Goal: Transaction & Acquisition: Purchase product/service

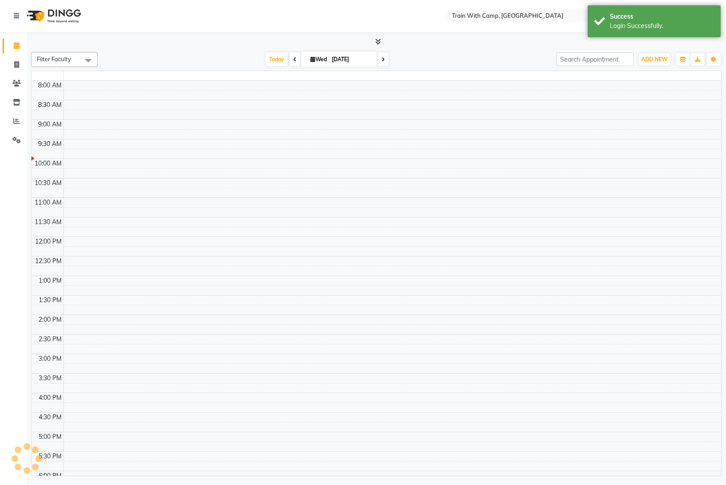
select select "en"
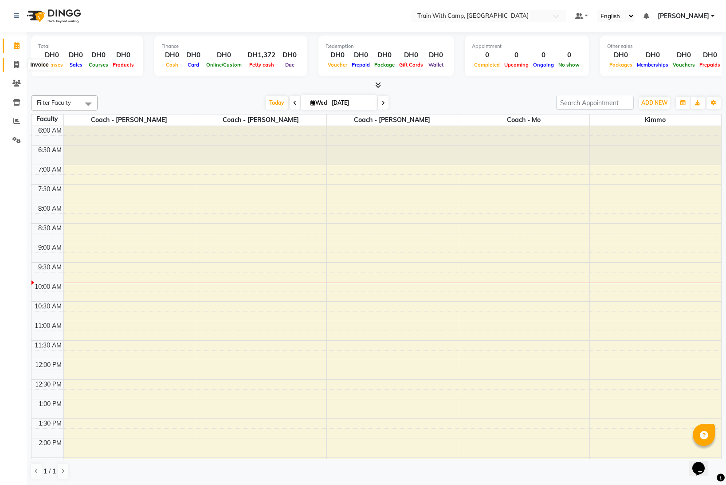
click at [19, 66] on span at bounding box center [17, 65] width 16 height 10
select select "910"
select select "service"
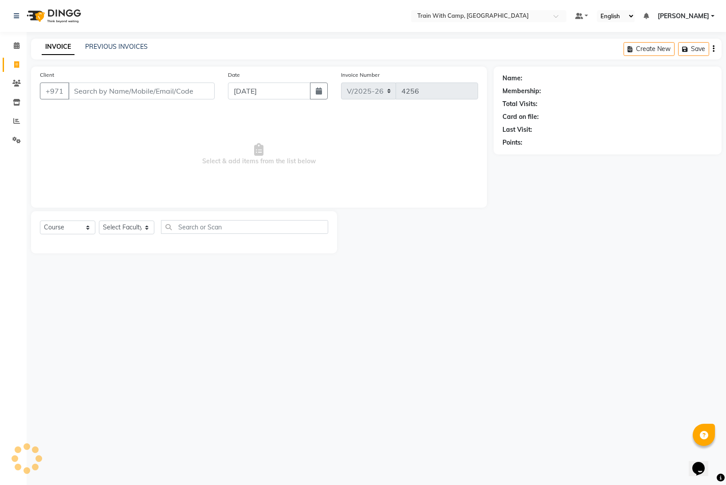
select select "14965"
click at [101, 89] on input "Client" at bounding box center [141, 91] width 146 height 17
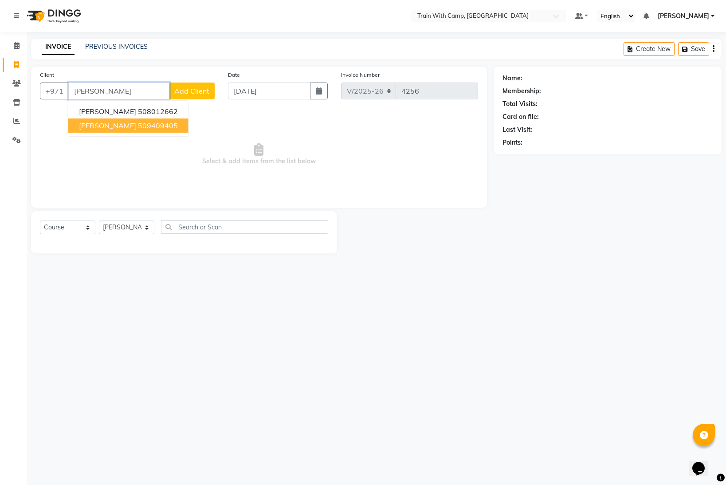
drag, startPoint x: 119, startPoint y: 130, endPoint x: 131, endPoint y: 116, distance: 17.6
click at [121, 129] on span "[PERSON_NAME]" at bounding box center [107, 125] width 57 height 9
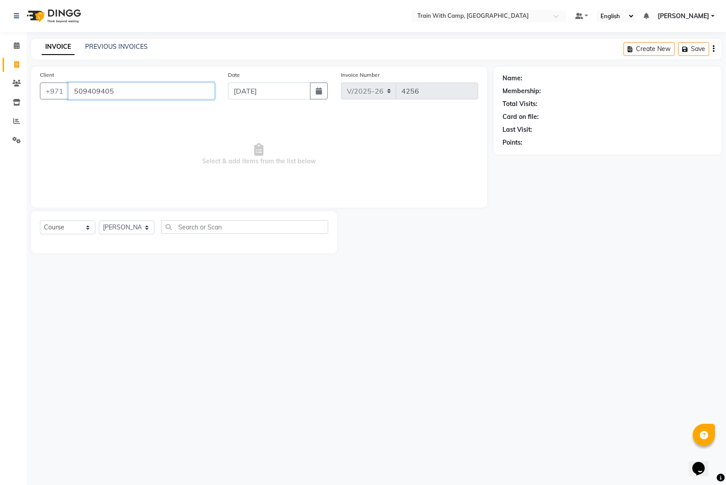
type input "509409405"
drag, startPoint x: 119, startPoint y: 96, endPoint x: 72, endPoint y: 90, distance: 47.4
click at [72, 90] on input "509409405" at bounding box center [141, 91] width 146 height 17
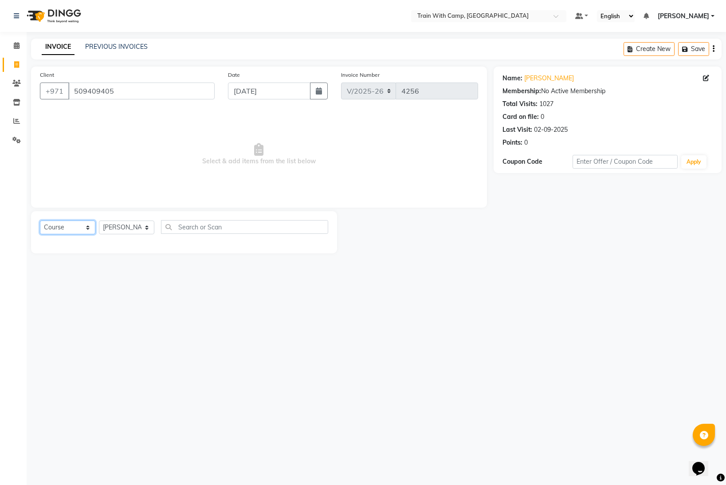
click at [87, 228] on select "Select Course Product Membership Package Voucher Prepaid Gift Card" at bounding box center [67, 228] width 55 height 14
select select "product"
click at [40, 221] on select "Select Course Product Membership Package Voucher Prepaid Gift Card" at bounding box center [67, 228] width 55 height 14
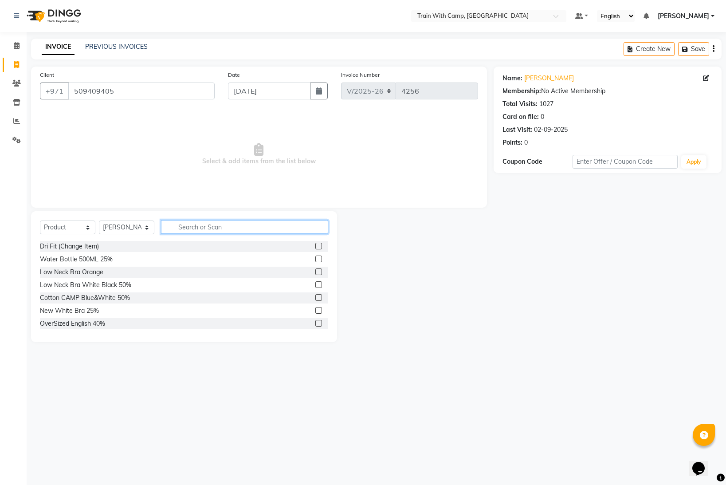
click at [193, 226] on input "text" at bounding box center [244, 227] width 167 height 14
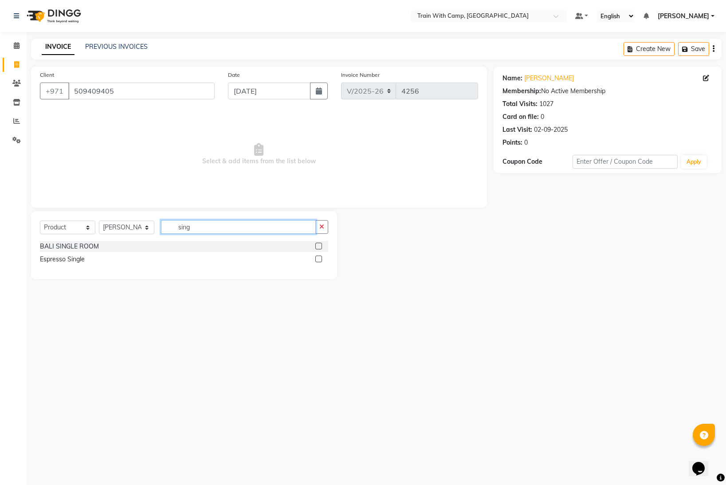
type input "sing"
click at [318, 260] on label at bounding box center [318, 259] width 7 height 7
click at [318, 260] on input "checkbox" at bounding box center [318, 259] width 6 height 6
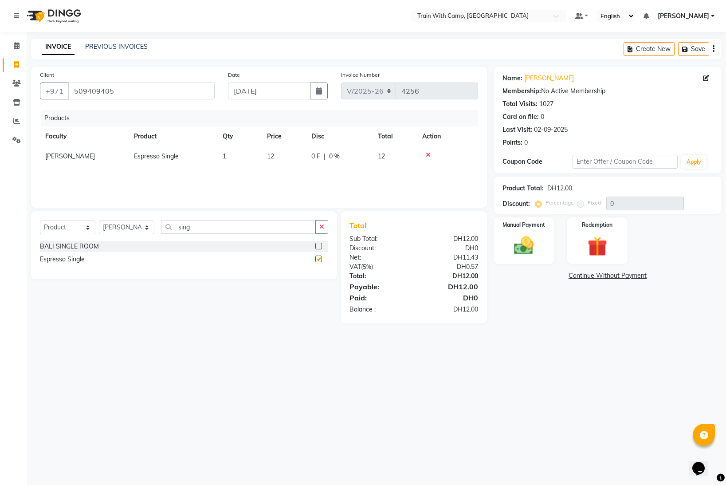
checkbox input "false"
drag, startPoint x: 187, startPoint y: 227, endPoint x: 173, endPoint y: 226, distance: 14.7
click at [173, 226] on input "sing" at bounding box center [238, 227] width 155 height 14
type input "vita"
click at [316, 246] on label at bounding box center [318, 246] width 7 height 7
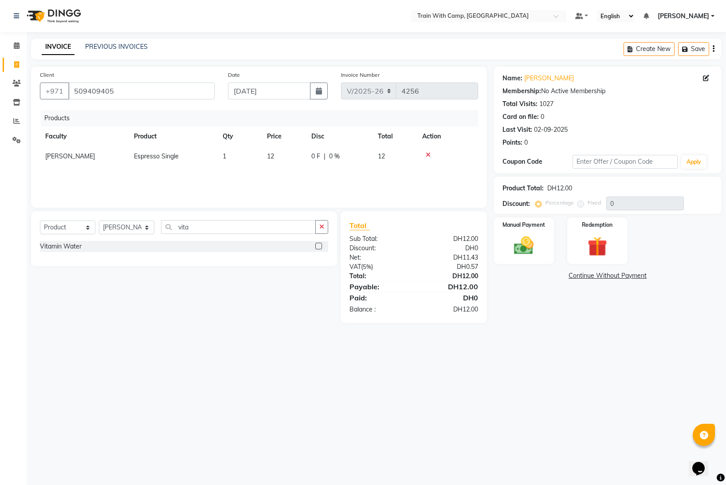
click at [316, 246] on input "checkbox" at bounding box center [318, 247] width 6 height 6
checkbox input "false"
click at [516, 249] on img at bounding box center [524, 246] width 33 height 24
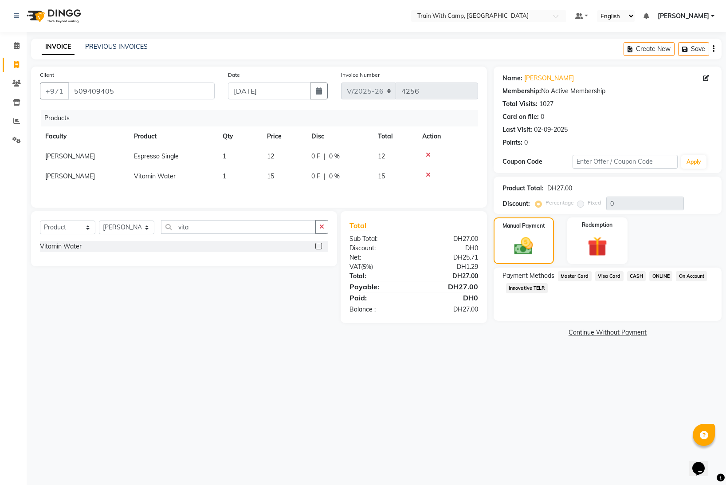
drag, startPoint x: 576, startPoint y: 276, endPoint x: 578, endPoint y: 292, distance: 15.2
click at [576, 278] on span "Master Card" at bounding box center [575, 276] width 34 height 10
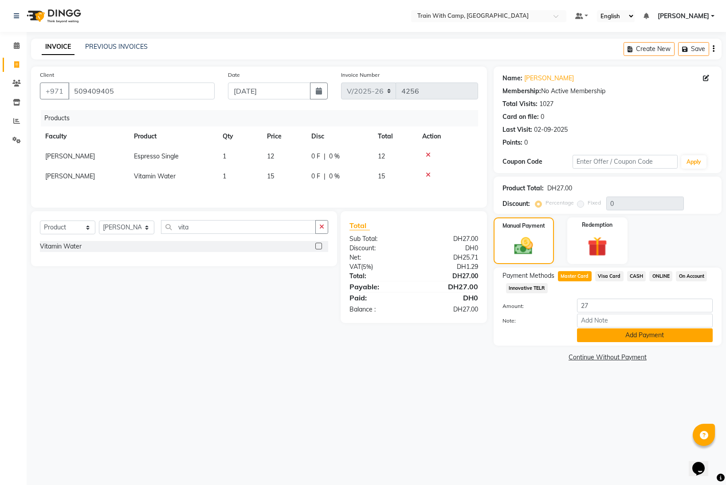
click at [591, 339] on button "Add Payment" at bounding box center [645, 335] width 136 height 14
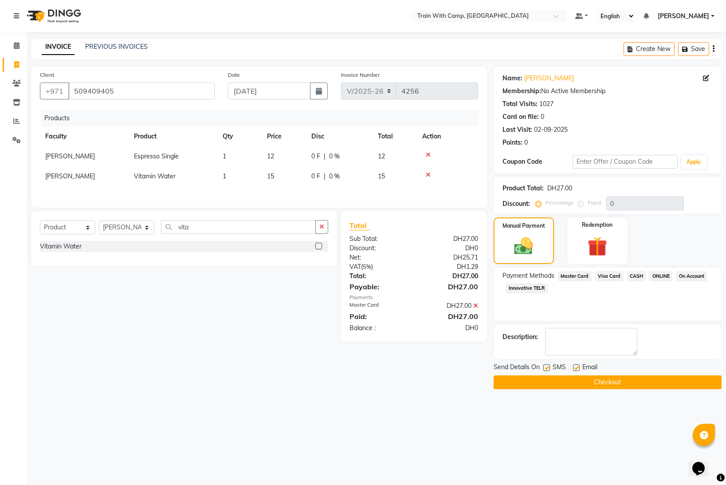
drag, startPoint x: 544, startPoint y: 367, endPoint x: 555, endPoint y: 368, distance: 11.1
click at [546, 368] on label at bounding box center [547, 367] width 7 height 7
click at [546, 368] on input "checkbox" at bounding box center [547, 368] width 6 height 6
checkbox input "false"
drag, startPoint x: 576, startPoint y: 367, endPoint x: 571, endPoint y: 376, distance: 10.7
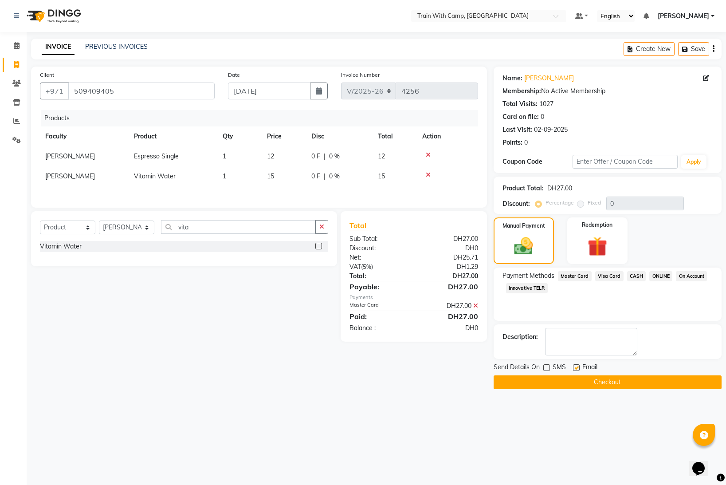
click at [576, 367] on label at bounding box center [576, 367] width 7 height 7
click at [576, 367] on input "checkbox" at bounding box center [576, 368] width 6 height 6
checkbox input "false"
click at [568, 380] on button "Checkout" at bounding box center [608, 382] width 228 height 14
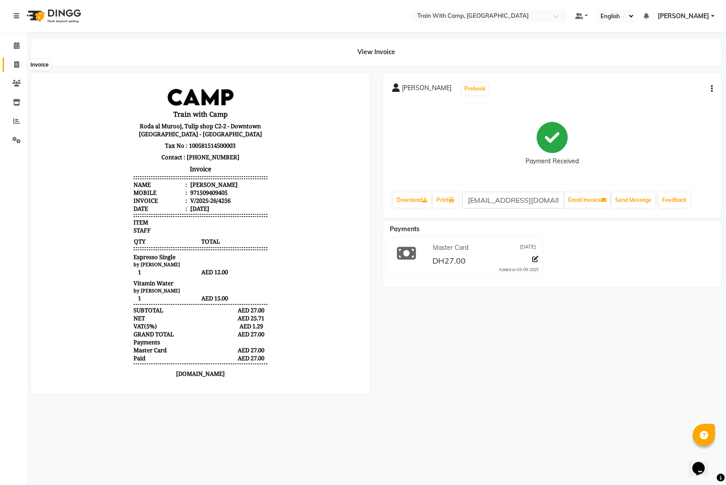
click at [16, 61] on icon at bounding box center [16, 64] width 5 height 7
select select "service"
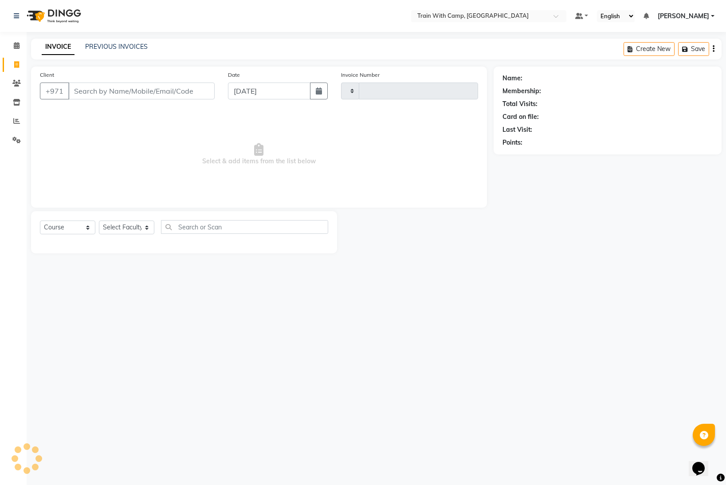
type input "4257"
select select "910"
click at [81, 90] on input "Client" at bounding box center [141, 91] width 146 height 17
select select "14965"
type input "509409405"
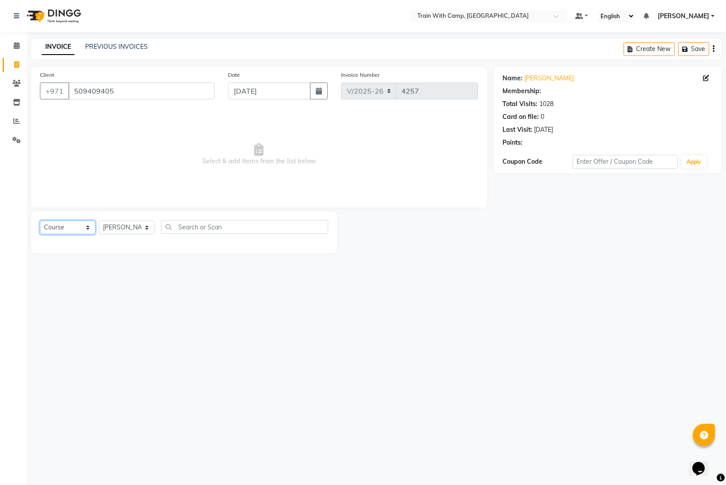
click at [88, 228] on select "Select Course Product Membership Package Voucher Prepaid Gift Card" at bounding box center [67, 228] width 55 height 14
select select "product"
click at [40, 221] on select "Select Course Product Membership Package Voucher Prepaid Gift Card" at bounding box center [67, 228] width 55 height 14
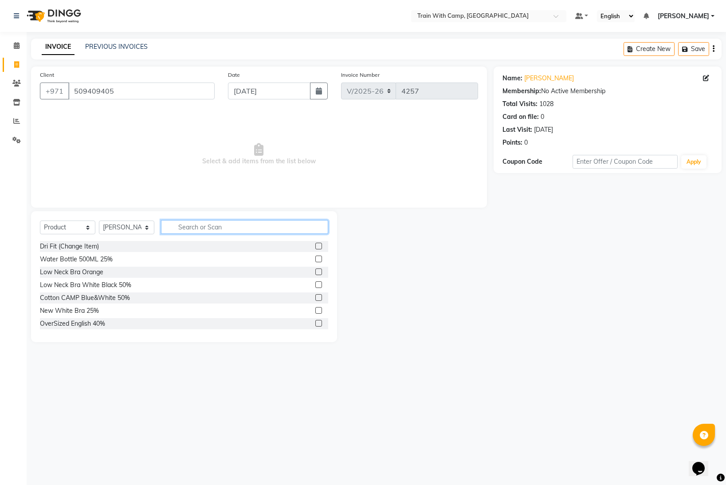
click at [193, 226] on input "text" at bounding box center [244, 227] width 167 height 14
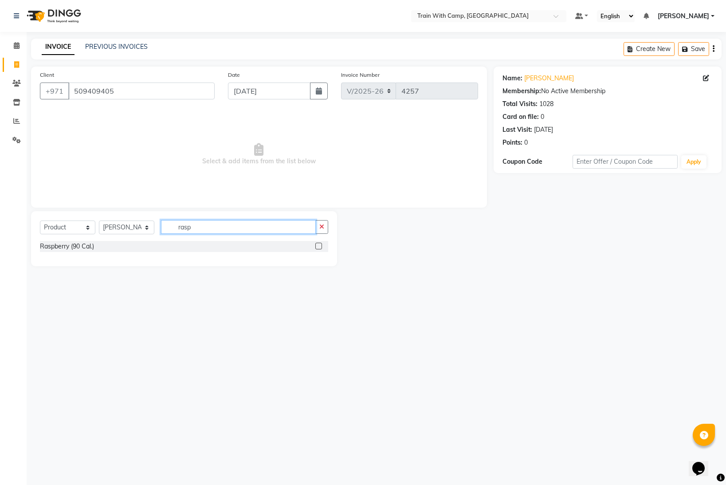
type input "rasp"
click at [317, 246] on label at bounding box center [318, 246] width 7 height 7
click at [317, 246] on input "checkbox" at bounding box center [318, 247] width 6 height 6
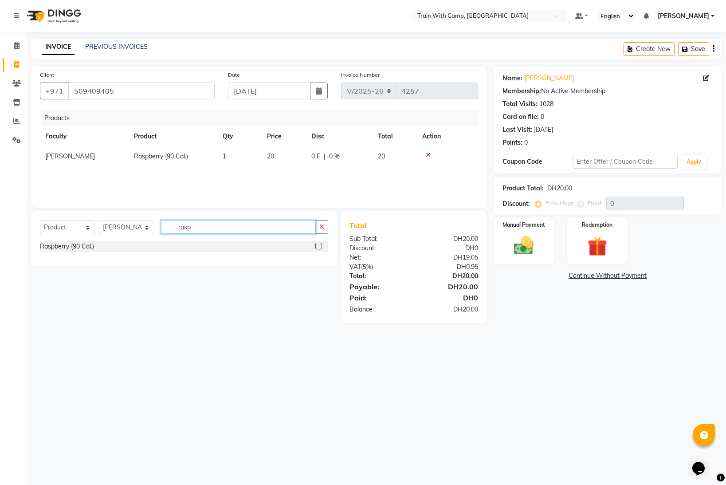
checkbox input "false"
drag, startPoint x: 196, startPoint y: 229, endPoint x: 177, endPoint y: 228, distance: 19.5
click at [177, 228] on input "rasp" at bounding box center [238, 227] width 155 height 14
type input "whey"
click at [319, 258] on label at bounding box center [318, 259] width 7 height 7
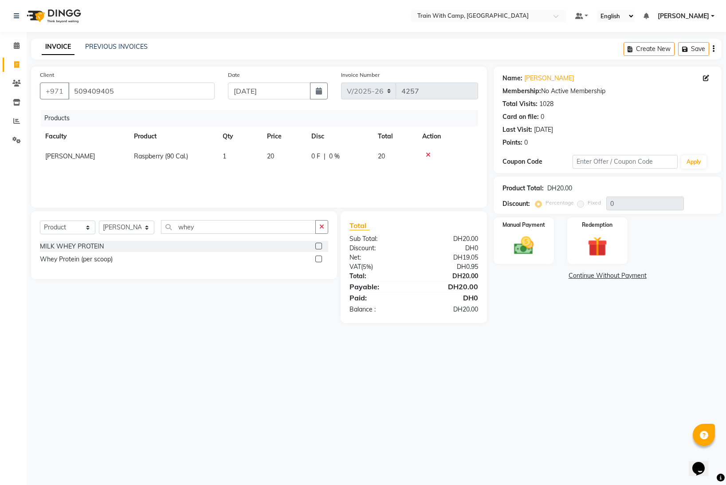
click at [319, 258] on input "checkbox" at bounding box center [318, 259] width 6 height 6
checkbox input "false"
drag, startPoint x: 521, startPoint y: 242, endPoint x: 513, endPoint y: 242, distance: 8.0
click at [521, 242] on img at bounding box center [524, 246] width 33 height 24
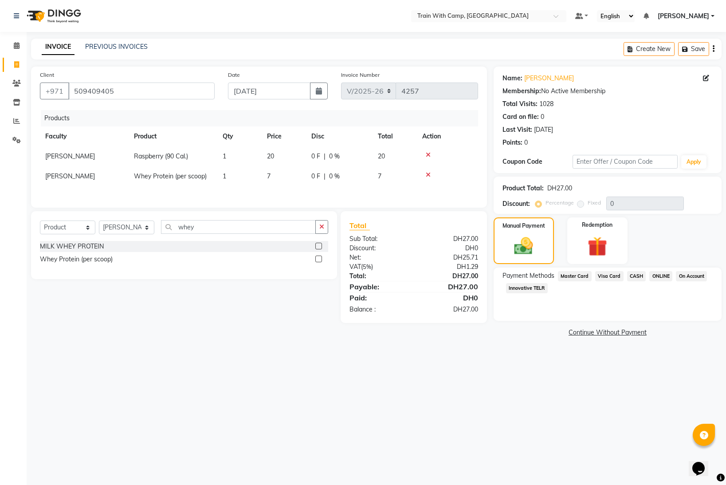
drag, startPoint x: 569, startPoint y: 275, endPoint x: 579, endPoint y: 297, distance: 23.8
click at [569, 275] on span "Master Card" at bounding box center [575, 276] width 34 height 10
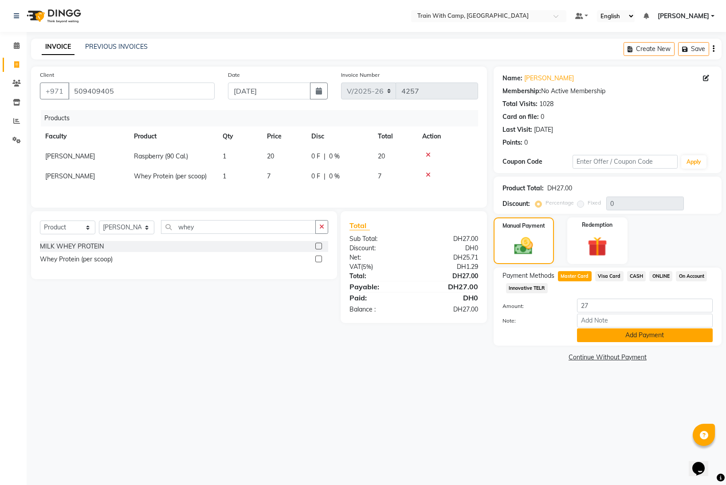
click at [604, 335] on button "Add Payment" at bounding box center [645, 335] width 136 height 14
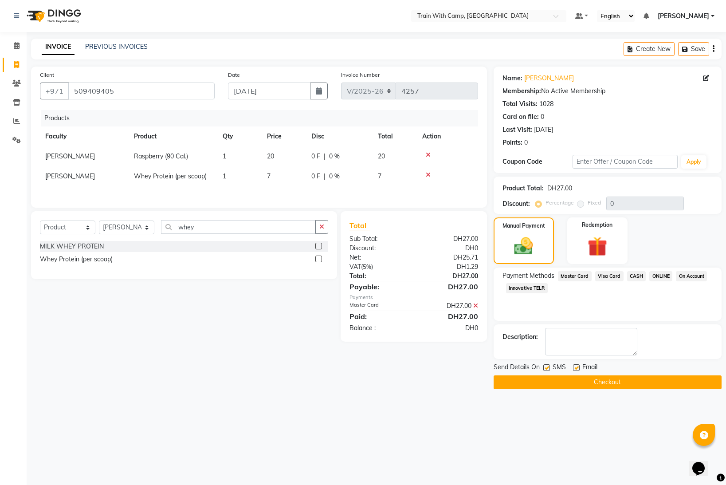
drag, startPoint x: 546, startPoint y: 369, endPoint x: 568, endPoint y: 370, distance: 21.3
click at [547, 369] on label at bounding box center [547, 367] width 7 height 7
click at [547, 369] on input "checkbox" at bounding box center [547, 368] width 6 height 6
checkbox input "false"
drag, startPoint x: 576, startPoint y: 367, endPoint x: 574, endPoint y: 374, distance: 6.8
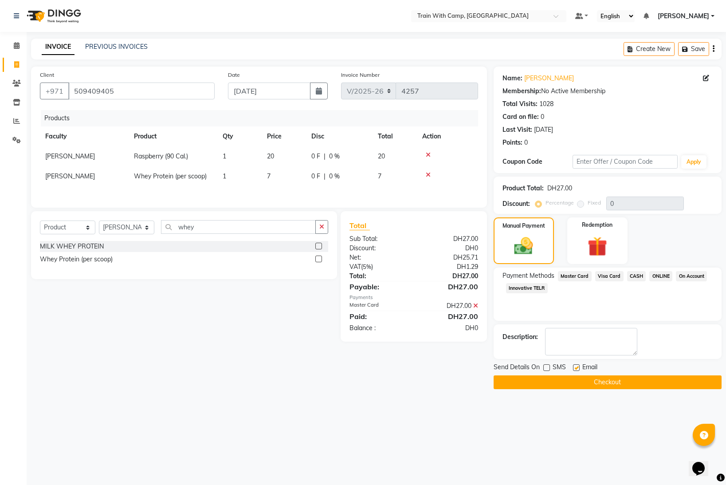
click at [576, 368] on label at bounding box center [576, 367] width 7 height 7
click at [576, 368] on input "checkbox" at bounding box center [576, 368] width 6 height 6
checkbox input "false"
click at [568, 378] on button "Checkout" at bounding box center [608, 382] width 228 height 14
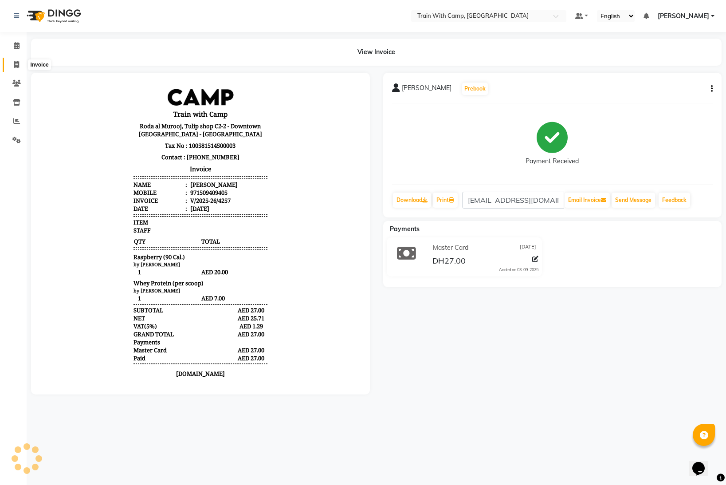
click at [16, 65] on icon at bounding box center [16, 64] width 5 height 7
select select "service"
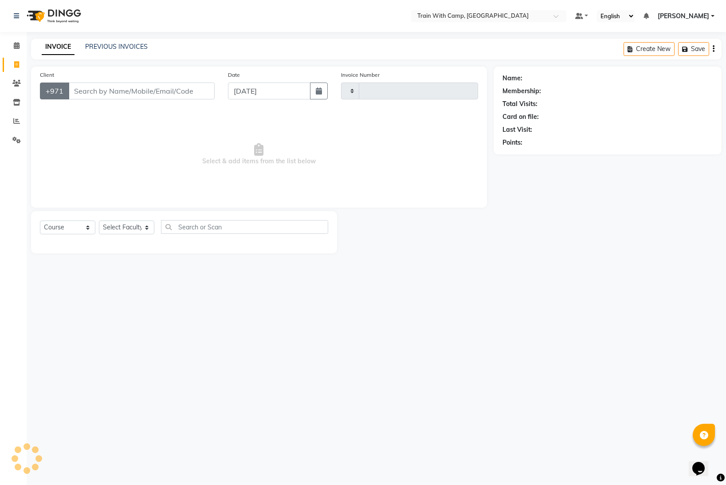
type input "4258"
select select "910"
select select "14965"
click at [98, 91] on input "Client" at bounding box center [141, 91] width 146 height 17
type input "509409405"
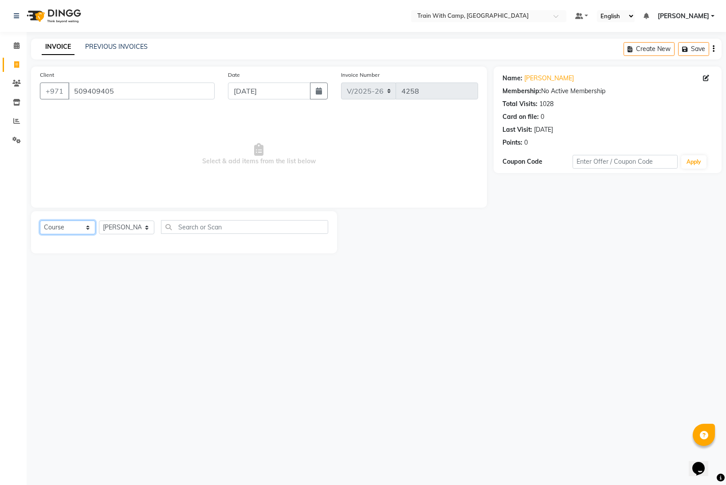
click at [87, 225] on select "Select Course Product Membership Package Voucher Prepaid Gift Card" at bounding box center [67, 228] width 55 height 14
select select "product"
click at [40, 221] on select "Select Course Product Membership Package Voucher Prepaid Gift Card" at bounding box center [67, 228] width 55 height 14
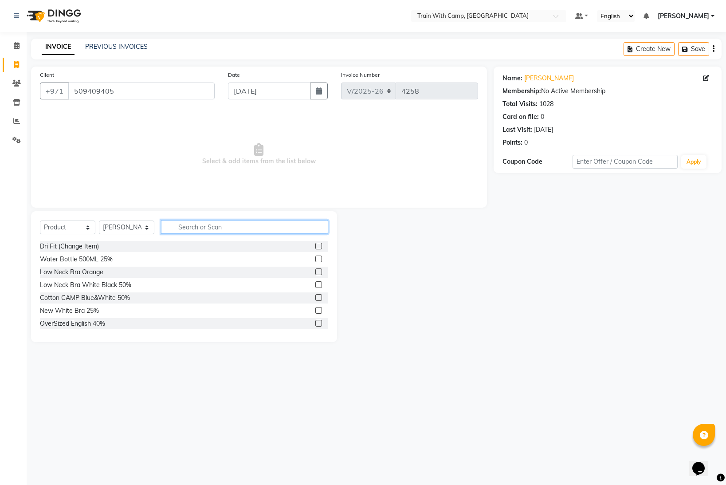
click at [180, 227] on input "text" at bounding box center [244, 227] width 167 height 14
type input "iced"
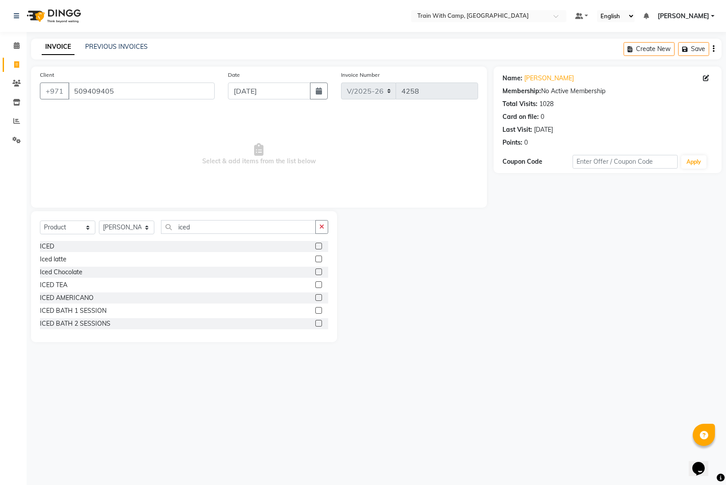
click at [322, 259] on label at bounding box center [318, 259] width 7 height 7
click at [321, 259] on input "checkbox" at bounding box center [318, 259] width 6 height 6
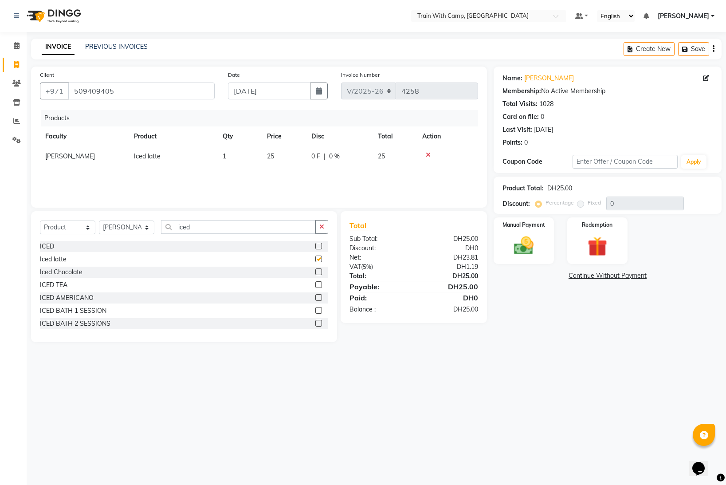
checkbox input "false"
drag, startPoint x: 196, startPoint y: 227, endPoint x: 170, endPoint y: 226, distance: 25.3
click at [170, 226] on input "iced" at bounding box center [238, 227] width 155 height 14
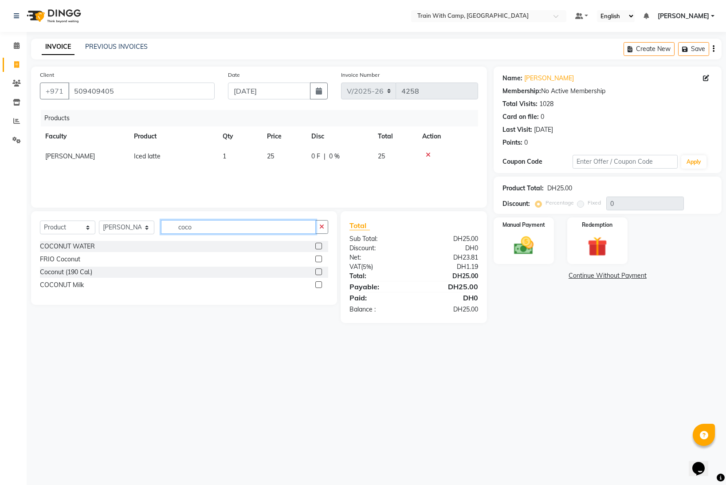
type input "coco"
click at [319, 284] on label at bounding box center [318, 284] width 7 height 7
click at [319, 284] on input "checkbox" at bounding box center [318, 285] width 6 height 6
checkbox input "false"
click at [505, 245] on div "Manual Payment" at bounding box center [524, 241] width 63 height 48
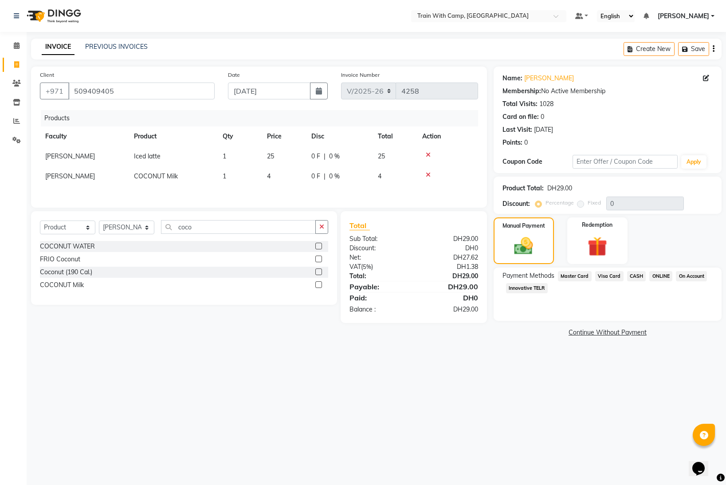
drag, startPoint x: 610, startPoint y: 276, endPoint x: 610, endPoint y: 292, distance: 15.5
click at [610, 276] on span "Visa Card" at bounding box center [609, 276] width 28 height 10
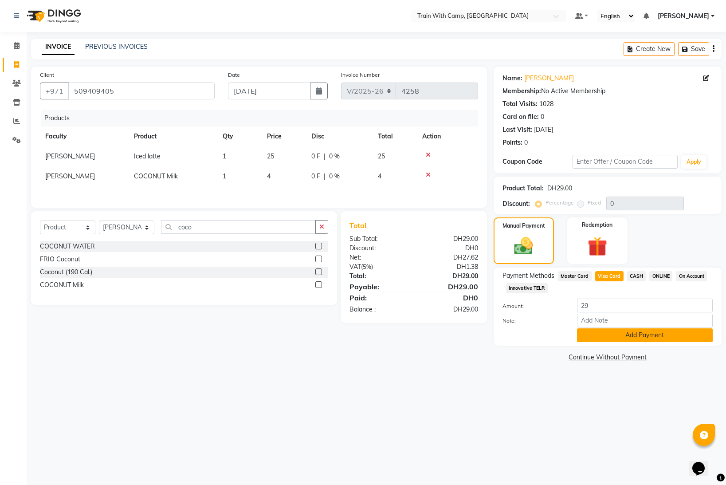
click at [609, 334] on button "Add Payment" at bounding box center [645, 335] width 136 height 14
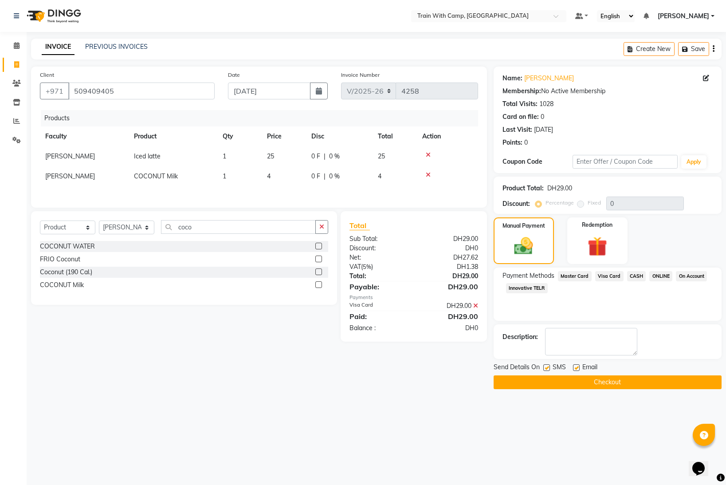
drag, startPoint x: 545, startPoint y: 368, endPoint x: 579, endPoint y: 369, distance: 33.7
click at [550, 368] on label at bounding box center [547, 367] width 7 height 7
click at [549, 368] on input "checkbox" at bounding box center [547, 368] width 6 height 6
checkbox input "false"
drag, startPoint x: 575, startPoint y: 368, endPoint x: 573, endPoint y: 375, distance: 6.9
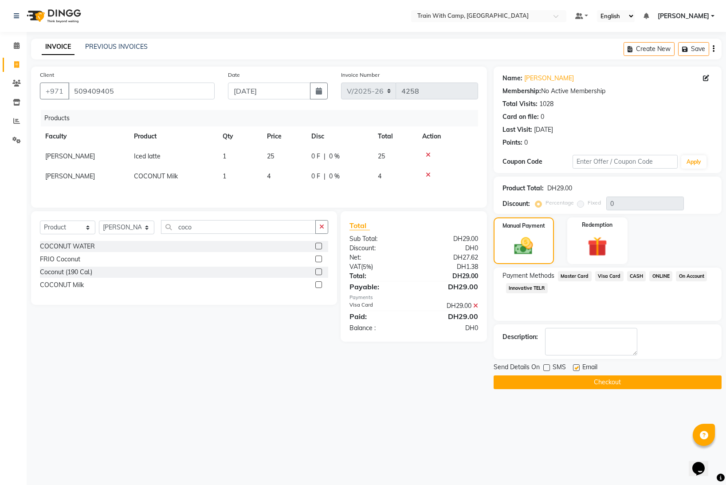
click at [575, 370] on label at bounding box center [576, 367] width 7 height 7
click at [575, 370] on input "checkbox" at bounding box center [576, 368] width 6 height 6
checkbox input "false"
click at [568, 381] on button "Checkout" at bounding box center [608, 382] width 228 height 14
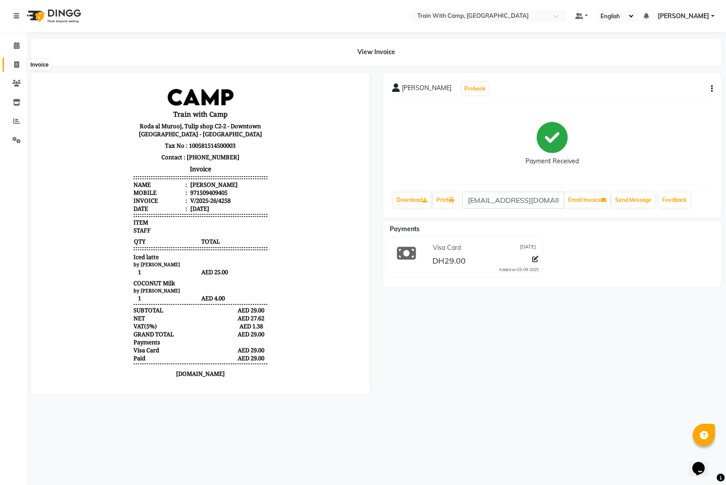
drag, startPoint x: 16, startPoint y: 60, endPoint x: 20, endPoint y: 64, distance: 5.1
click at [17, 60] on span at bounding box center [17, 65] width 16 height 10
select select "service"
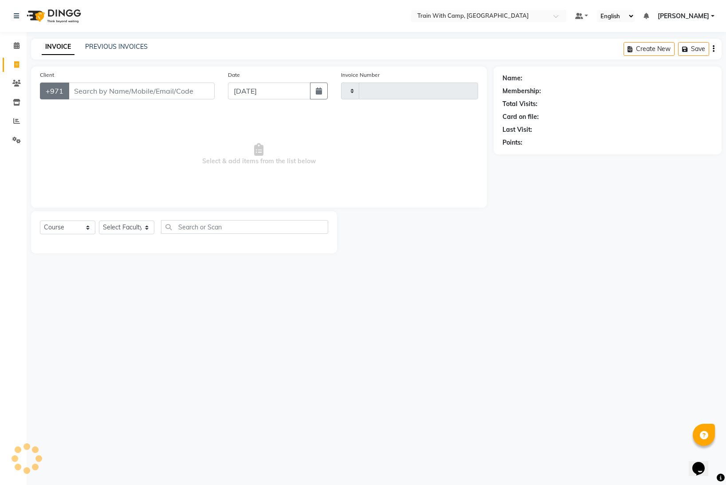
type input "4259"
select select "910"
click at [96, 92] on input "Client" at bounding box center [141, 91] width 146 height 17
select select "14965"
type input "509409405"
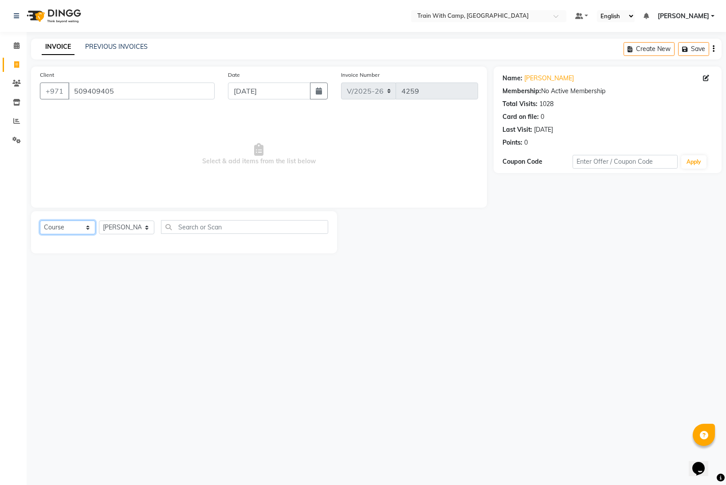
click at [86, 231] on select "Select Course Product Membership Package Voucher Prepaid Gift Card" at bounding box center [67, 228] width 55 height 14
click at [197, 227] on input "text" at bounding box center [244, 227] width 167 height 14
type input "bar"
click at [85, 229] on select "Select Course Product Membership Package Voucher Prepaid Gift Card" at bounding box center [67, 228] width 55 height 14
select select "product"
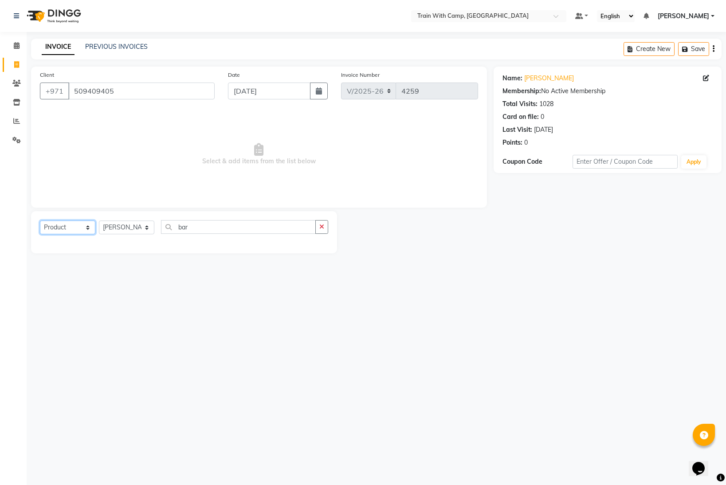
click at [40, 221] on select "Select Course Product Membership Package Voucher Prepaid Gift Card" at bounding box center [67, 228] width 55 height 14
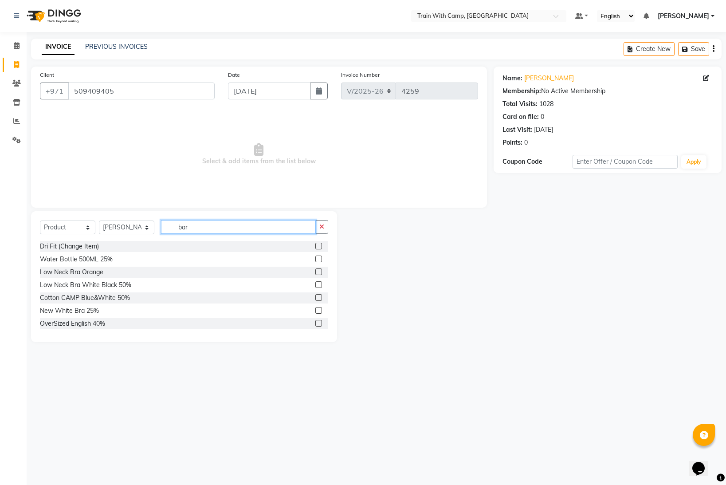
click at [180, 228] on input "bar" at bounding box center [238, 227] width 155 height 14
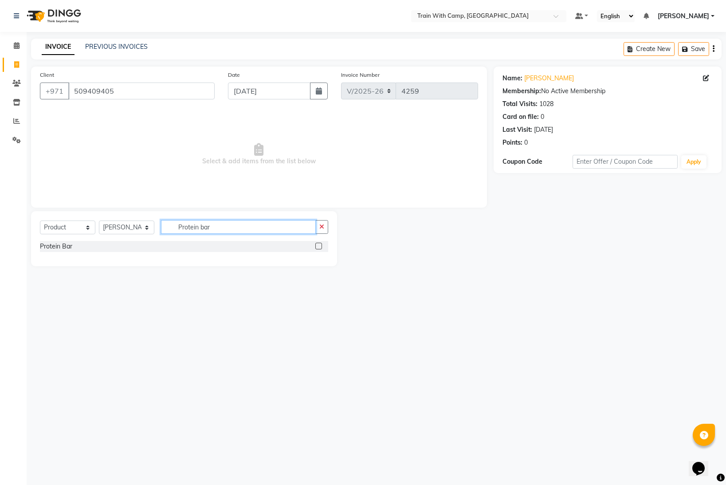
type input "Protein bar"
drag, startPoint x: 319, startPoint y: 247, endPoint x: 311, endPoint y: 247, distance: 8.9
click at [320, 247] on label at bounding box center [318, 246] width 7 height 7
click at [320, 247] on input "checkbox" at bounding box center [318, 247] width 6 height 6
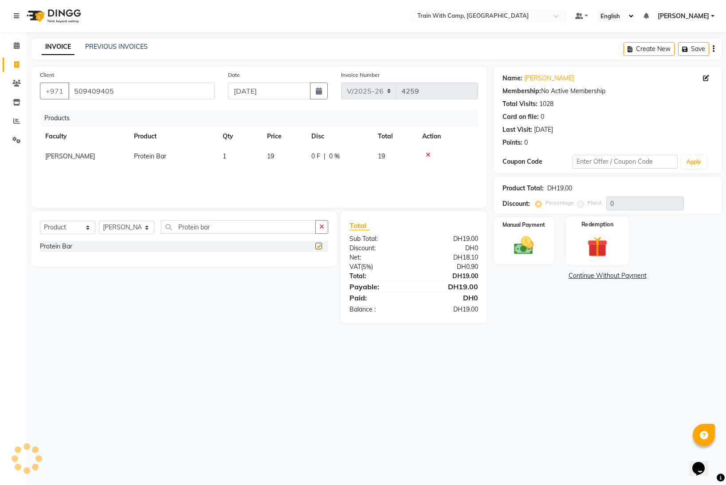
checkbox input "false"
click at [531, 244] on img at bounding box center [524, 246] width 33 height 24
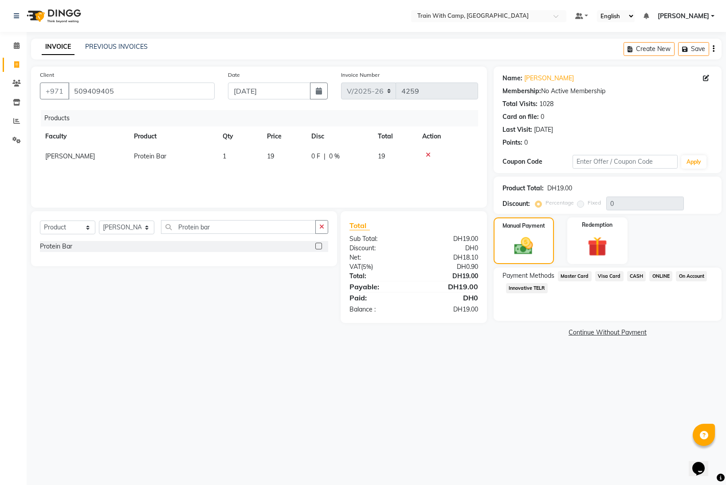
drag, startPoint x: 578, startPoint y: 272, endPoint x: 589, endPoint y: 294, distance: 24.4
click at [579, 272] on span "Master Card" at bounding box center [575, 276] width 34 height 10
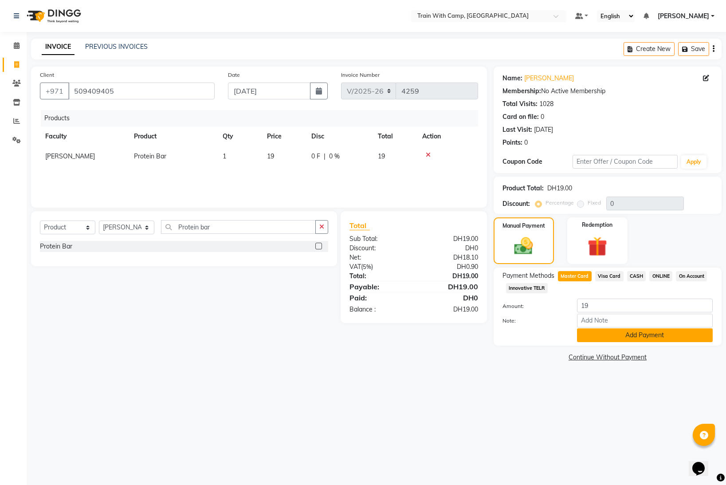
click at [623, 339] on button "Add Payment" at bounding box center [645, 335] width 136 height 14
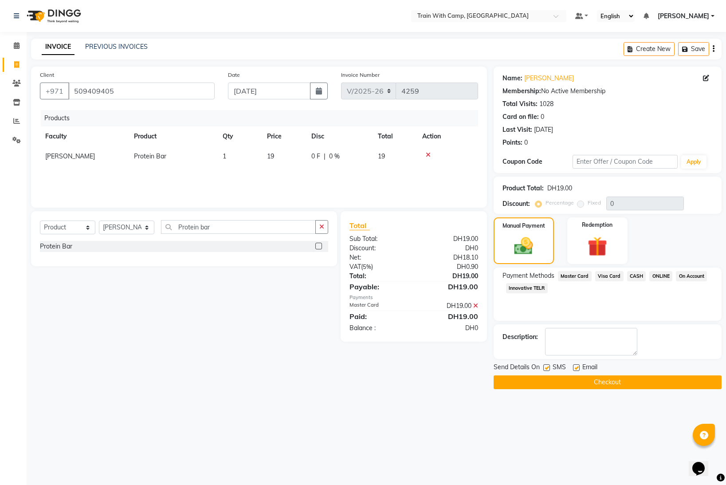
drag, startPoint x: 544, startPoint y: 368, endPoint x: 554, endPoint y: 370, distance: 9.9
click at [545, 368] on label at bounding box center [547, 367] width 7 height 7
click at [545, 368] on input "checkbox" at bounding box center [547, 368] width 6 height 6
checkbox input "false"
drag, startPoint x: 577, startPoint y: 367, endPoint x: 571, endPoint y: 379, distance: 12.9
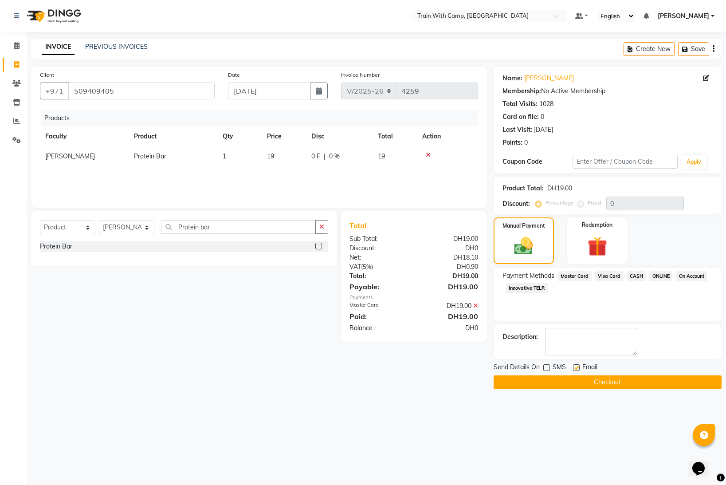
click at [577, 368] on label at bounding box center [576, 367] width 7 height 7
click at [577, 368] on input "checkbox" at bounding box center [576, 368] width 6 height 6
checkbox input "false"
click at [569, 381] on button "Checkout" at bounding box center [608, 382] width 228 height 14
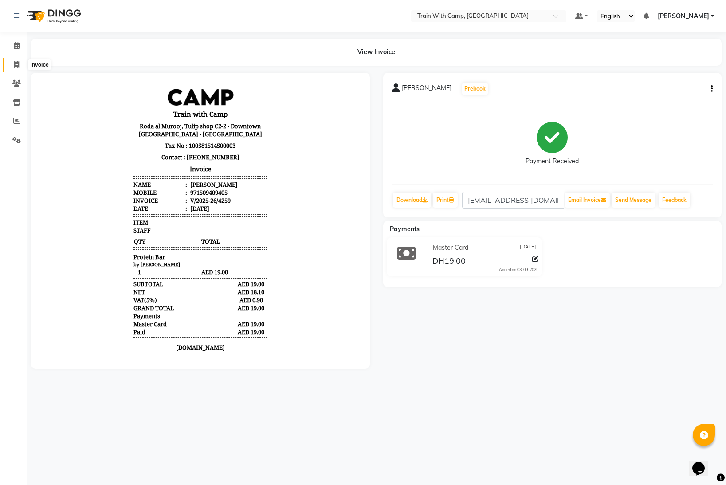
drag, startPoint x: 16, startPoint y: 62, endPoint x: 36, endPoint y: 71, distance: 21.6
click at [16, 62] on icon at bounding box center [16, 64] width 5 height 7
select select "910"
select select "service"
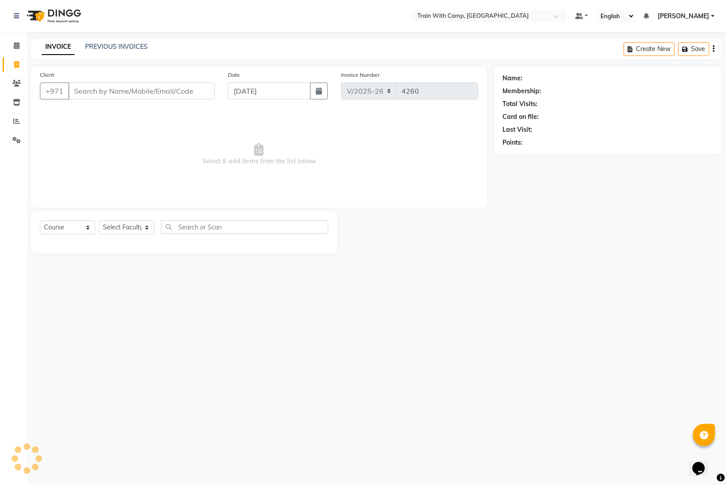
click at [105, 91] on input "Client" at bounding box center [141, 91] width 146 height 17
select select "14965"
type input "509409405"
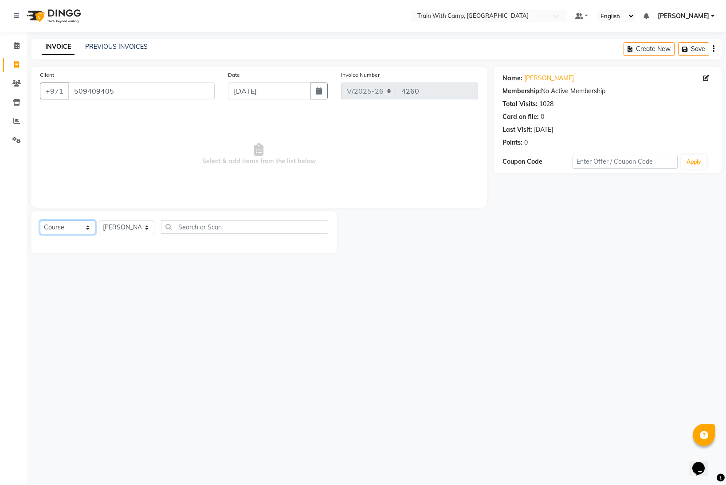
click at [89, 227] on select "Select Course Product Membership Package Voucher Prepaid Gift Card" at bounding box center [67, 228] width 55 height 14
select select "product"
click at [40, 221] on select "Select Course Product Membership Package Voucher Prepaid Gift Card" at bounding box center [67, 228] width 55 height 14
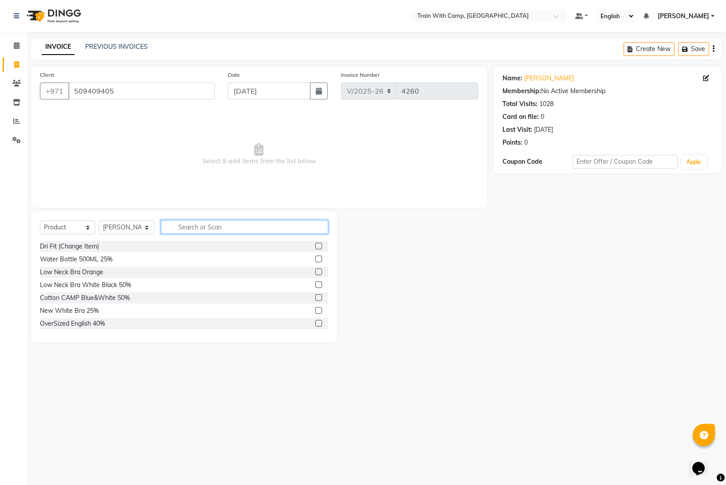
click at [183, 226] on input "text" at bounding box center [244, 227] width 167 height 14
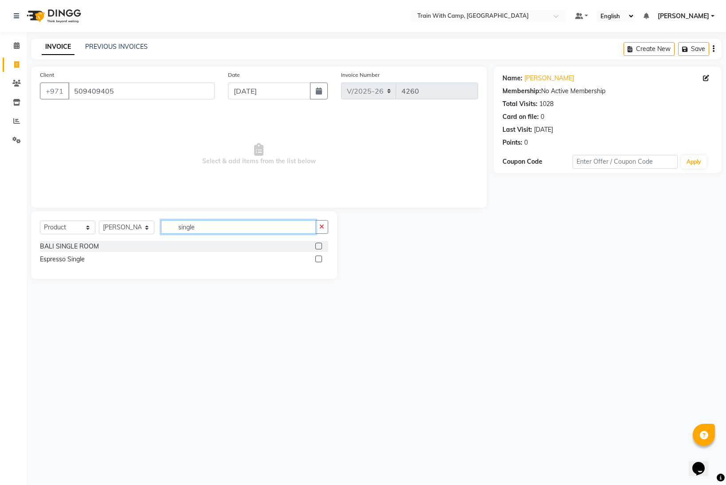
type input "single"
click at [320, 258] on label at bounding box center [318, 259] width 7 height 7
click at [320, 258] on input "checkbox" at bounding box center [318, 259] width 6 height 6
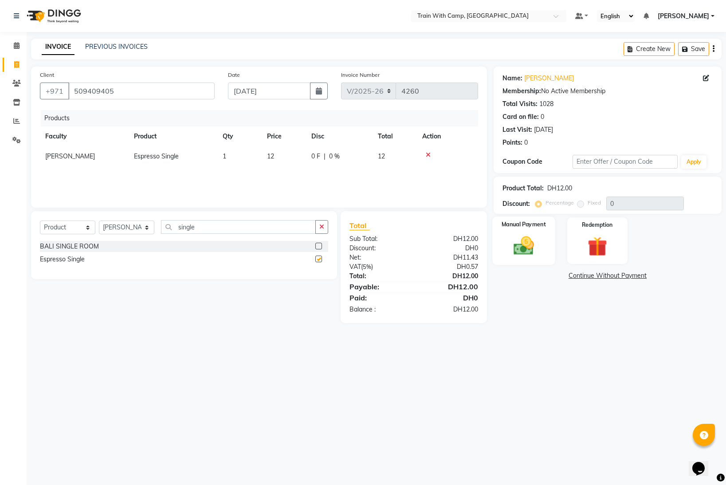
checkbox input "false"
click at [529, 240] on img at bounding box center [524, 246] width 33 height 24
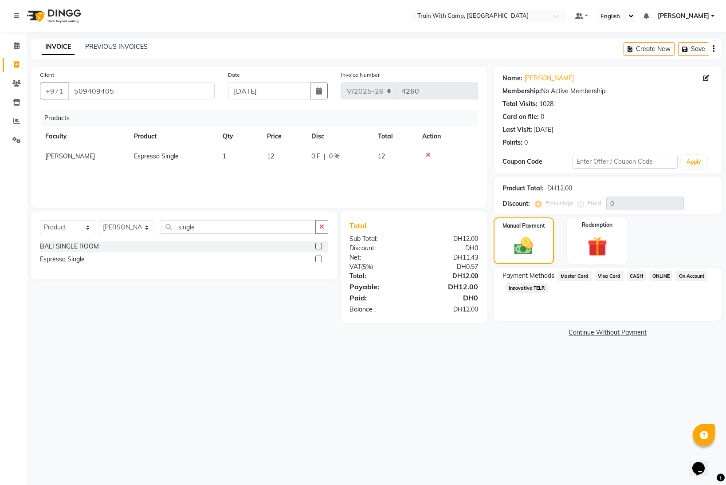
drag, startPoint x: 578, startPoint y: 277, endPoint x: 576, endPoint y: 288, distance: 10.7
click at [578, 277] on span "Master Card" at bounding box center [575, 276] width 34 height 10
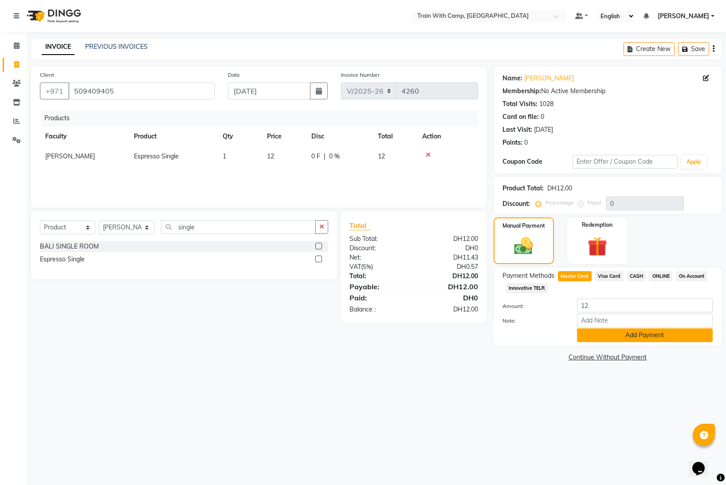
click at [603, 329] on button "Add Payment" at bounding box center [645, 335] width 136 height 14
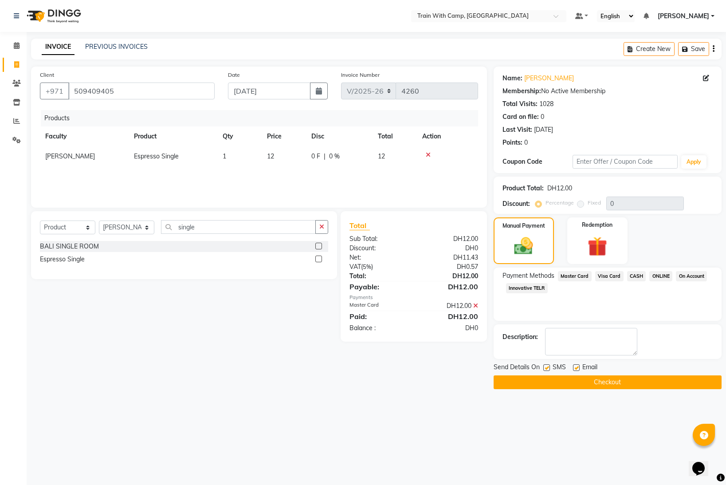
drag, startPoint x: 547, startPoint y: 367, endPoint x: 560, endPoint y: 369, distance: 13.4
click at [548, 367] on label at bounding box center [547, 367] width 7 height 7
click at [548, 367] on input "checkbox" at bounding box center [547, 368] width 6 height 6
checkbox input "false"
click at [575, 367] on label at bounding box center [576, 367] width 7 height 7
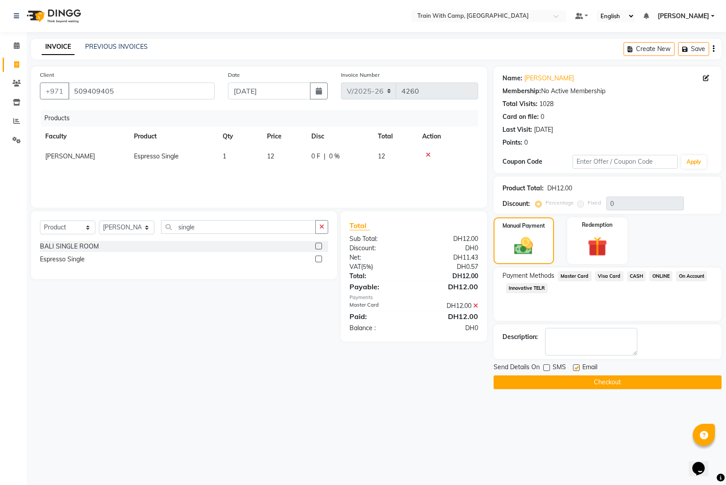
click at [575, 367] on input "checkbox" at bounding box center [576, 368] width 6 height 6
checkbox input "false"
click at [567, 380] on button "Checkout" at bounding box center [608, 382] width 228 height 14
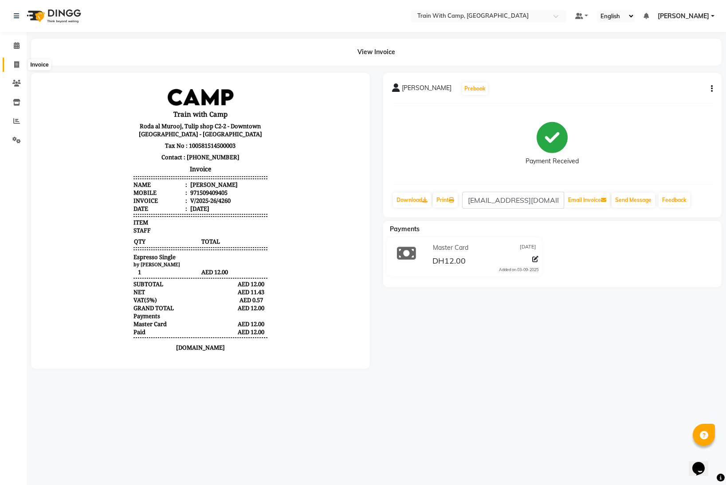
click at [16, 62] on icon at bounding box center [16, 64] width 5 height 7
select select "service"
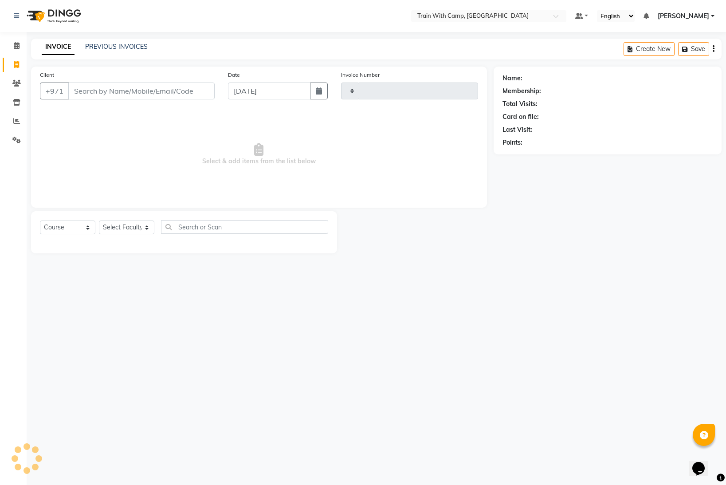
type input "4261"
select select "910"
click at [155, 90] on input "Client" at bounding box center [141, 91] width 146 height 17
type input "509409405"
select select "14965"
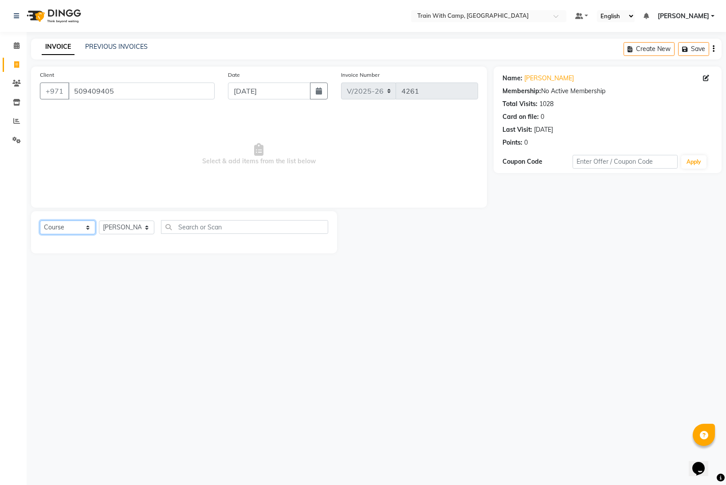
click at [87, 229] on select "Select Course Product Membership Package Voucher Prepaid Gift Card" at bounding box center [67, 228] width 55 height 14
select select "product"
click at [40, 221] on select "Select Course Product Membership Package Voucher Prepaid Gift Card" at bounding box center [67, 228] width 55 height 14
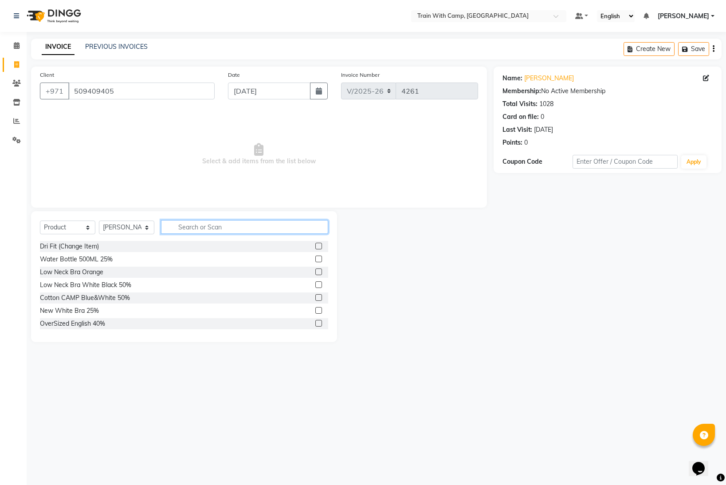
click at [193, 226] on input "text" at bounding box center [244, 227] width 167 height 14
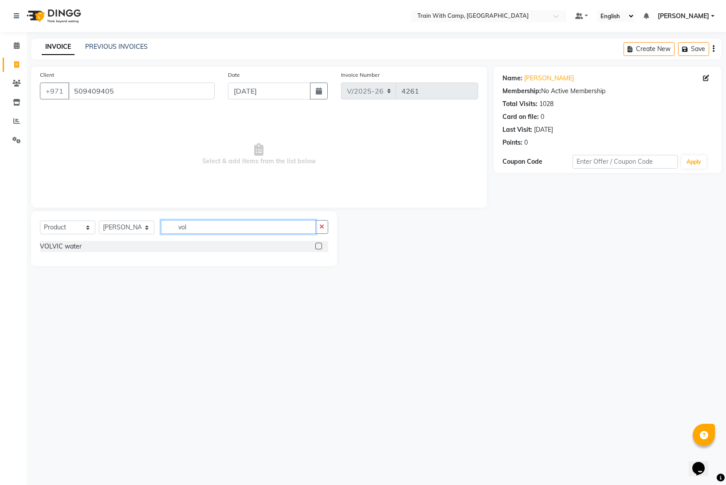
type input "vol"
drag, startPoint x: 317, startPoint y: 245, endPoint x: 323, endPoint y: 247, distance: 6.9
click at [317, 245] on label at bounding box center [318, 246] width 7 height 7
click at [317, 245] on input "checkbox" at bounding box center [318, 247] width 6 height 6
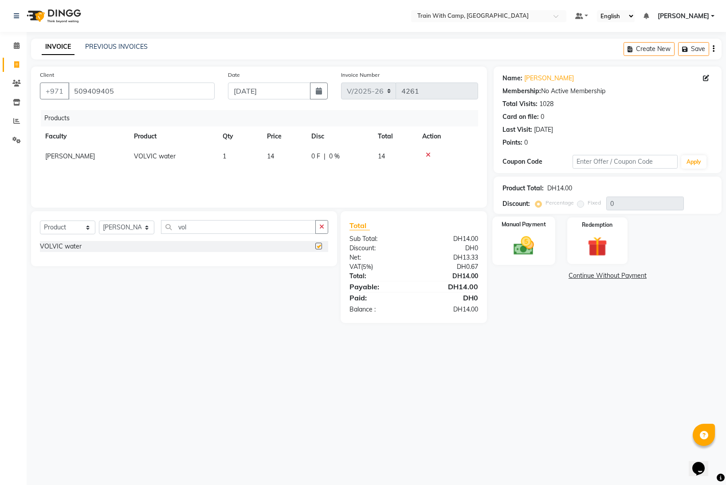
checkbox input "false"
click at [531, 241] on img at bounding box center [524, 246] width 33 height 24
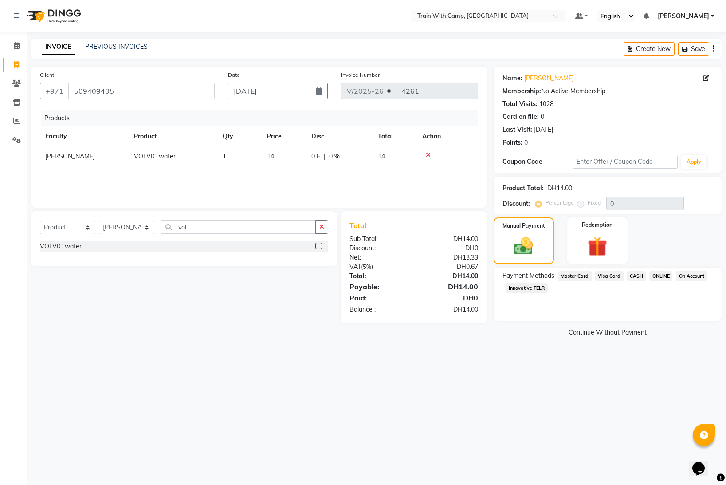
drag, startPoint x: 611, startPoint y: 276, endPoint x: 600, endPoint y: 266, distance: 14.8
click at [611, 276] on span "Visa Card" at bounding box center [609, 276] width 28 height 10
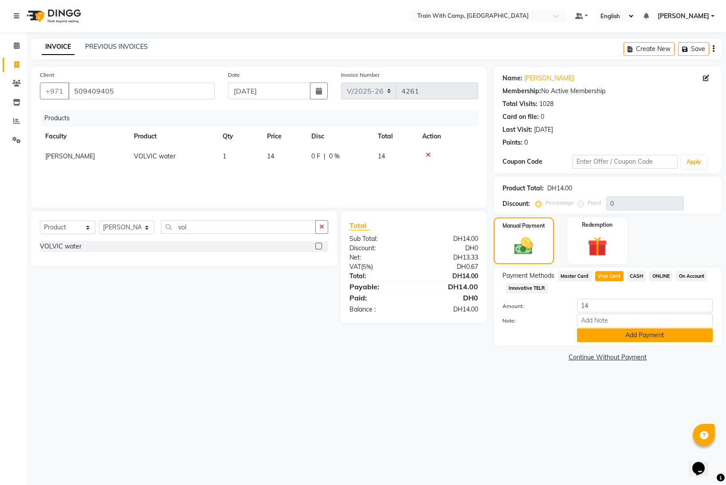
click at [624, 337] on button "Add Payment" at bounding box center [645, 335] width 136 height 14
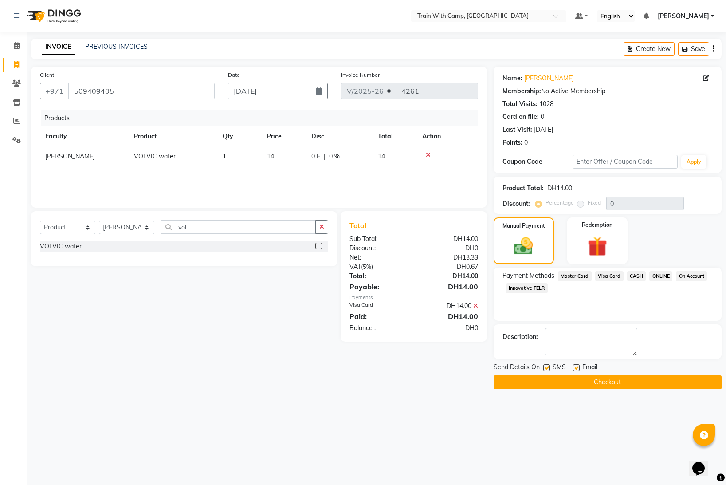
drag, startPoint x: 545, startPoint y: 367, endPoint x: 568, endPoint y: 368, distance: 23.1
click at [547, 367] on label at bounding box center [547, 367] width 7 height 7
click at [547, 367] on input "checkbox" at bounding box center [547, 368] width 6 height 6
checkbox input "false"
drag, startPoint x: 575, startPoint y: 367, endPoint x: 573, endPoint y: 372, distance: 5.2
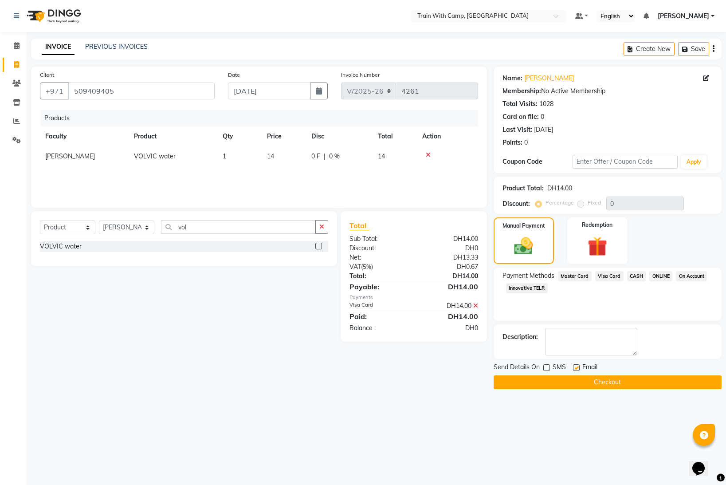
click at [575, 370] on label at bounding box center [576, 367] width 7 height 7
click at [575, 370] on input "checkbox" at bounding box center [576, 368] width 6 height 6
checkbox input "false"
click at [565, 381] on button "Checkout" at bounding box center [608, 382] width 228 height 14
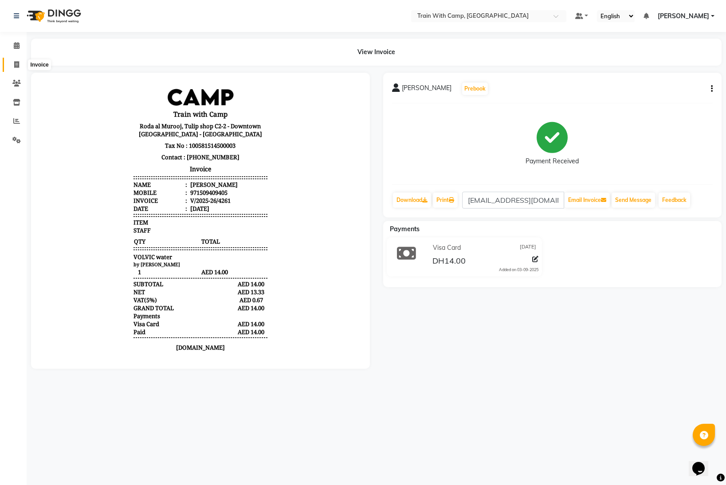
click at [16, 64] on icon at bounding box center [16, 64] width 5 height 7
select select "service"
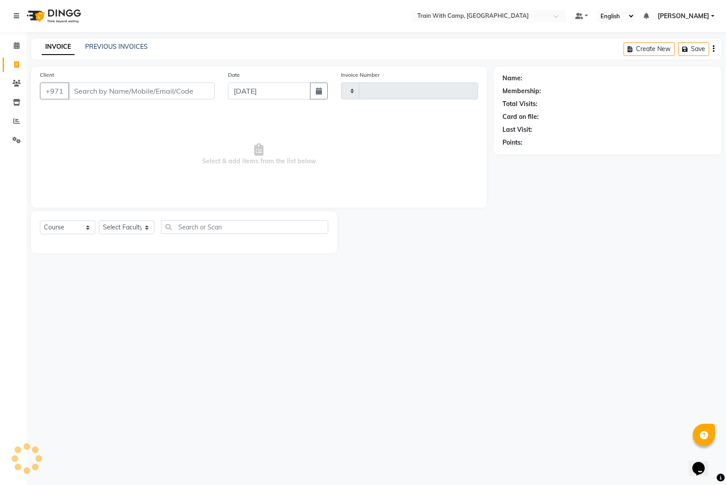
type input "4262"
select select "910"
click at [100, 91] on input "Client" at bounding box center [141, 91] width 146 height 17
select select "14965"
type input "509409405"
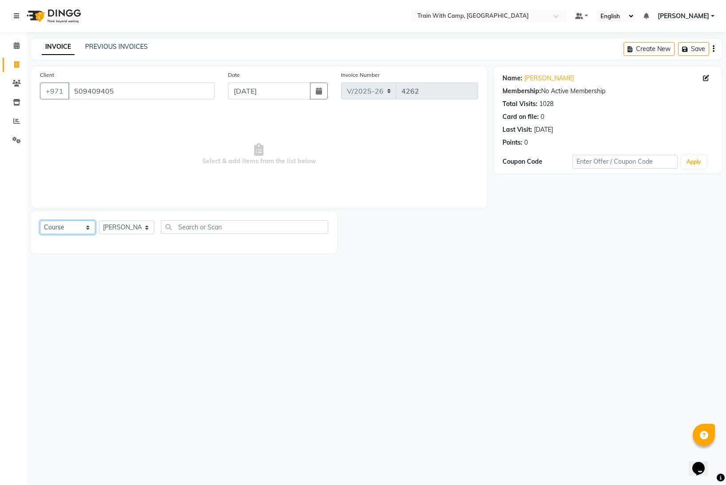
click at [87, 228] on select "Select Course Product Membership Package Voucher Prepaid Gift Card" at bounding box center [67, 228] width 55 height 14
select select "product"
click at [40, 221] on select "Select Course Product Membership Package Voucher Prepaid Gift Card" at bounding box center [67, 228] width 55 height 14
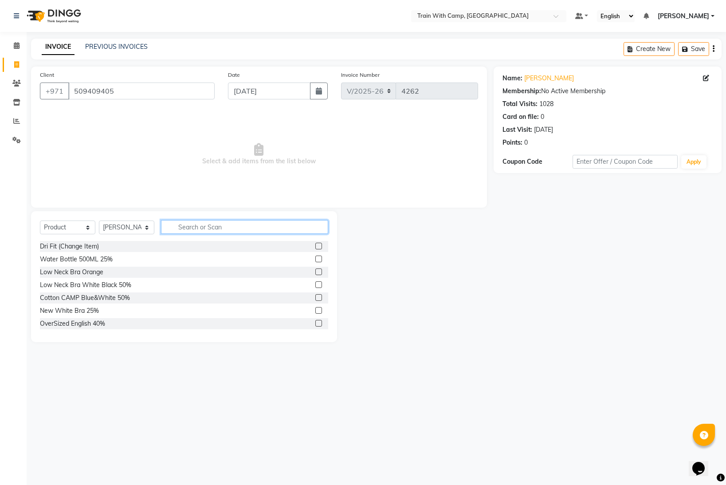
click at [221, 226] on input "text" at bounding box center [244, 227] width 167 height 14
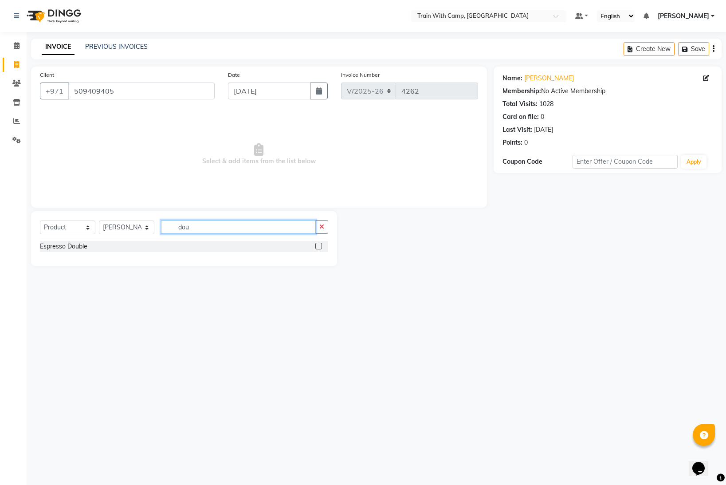
type input "dou"
drag, startPoint x: 319, startPoint y: 247, endPoint x: 335, endPoint y: 247, distance: 16.0
click at [320, 247] on label at bounding box center [318, 246] width 7 height 7
click at [320, 247] on input "checkbox" at bounding box center [318, 247] width 6 height 6
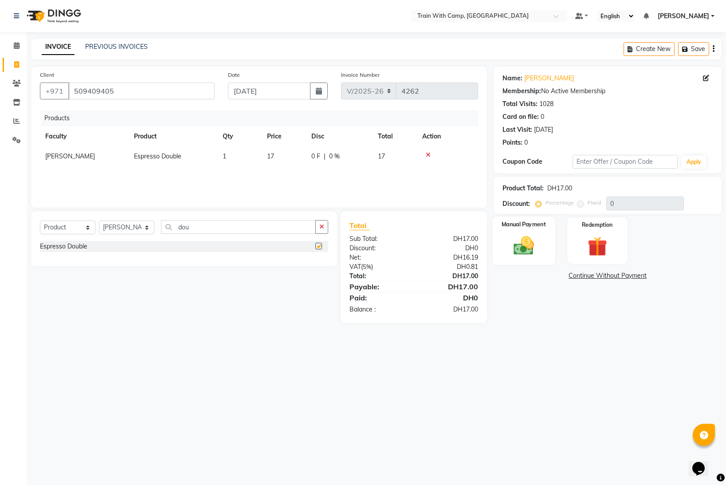
checkbox input "false"
click at [514, 247] on img at bounding box center [524, 246] width 33 height 24
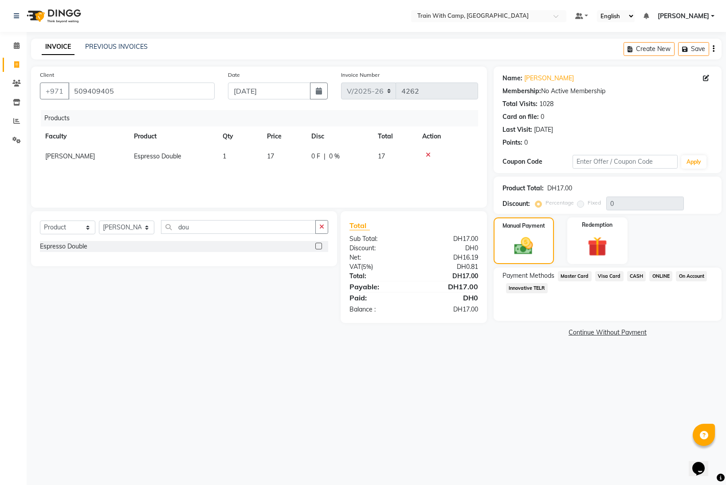
drag, startPoint x: 570, startPoint y: 272, endPoint x: 577, endPoint y: 290, distance: 19.1
click at [570, 273] on span "Master Card" at bounding box center [575, 276] width 34 height 10
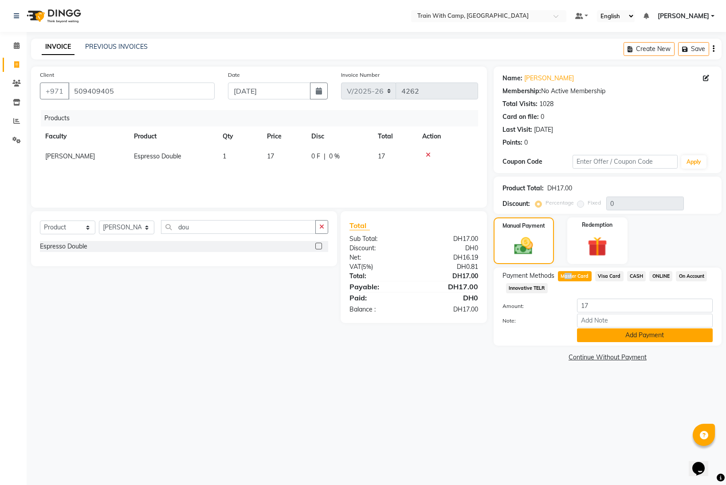
click at [595, 335] on button "Add Payment" at bounding box center [645, 335] width 136 height 14
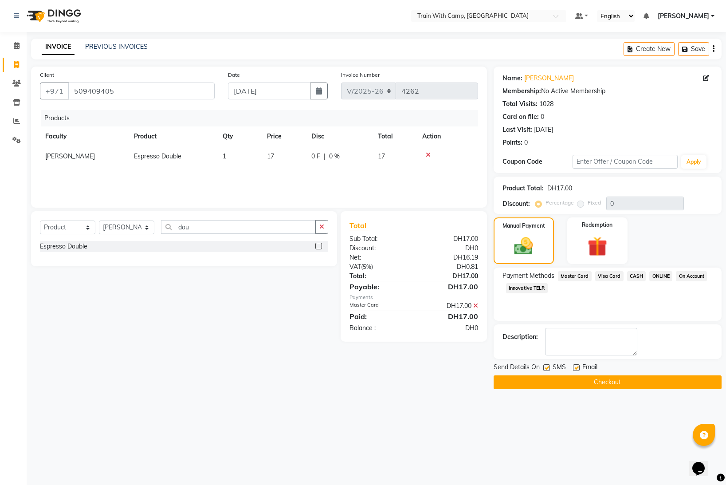
drag, startPoint x: 548, startPoint y: 367, endPoint x: 567, endPoint y: 368, distance: 19.1
click at [548, 367] on label at bounding box center [547, 367] width 7 height 7
click at [548, 367] on input "checkbox" at bounding box center [547, 368] width 6 height 6
checkbox input "false"
click at [578, 367] on label at bounding box center [576, 367] width 7 height 7
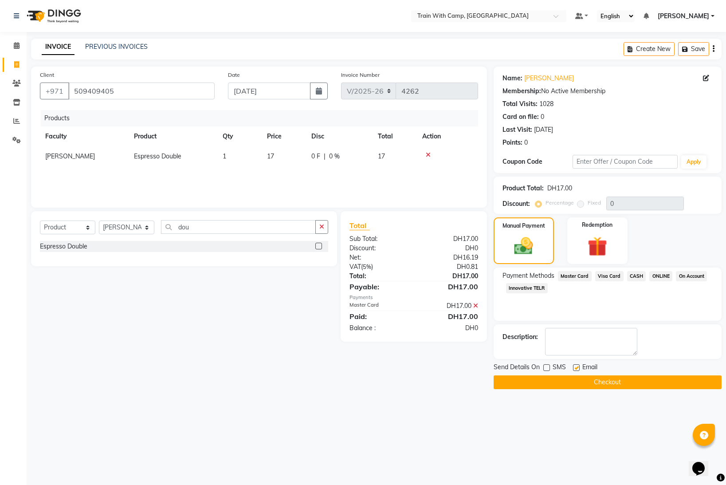
click at [578, 367] on input "checkbox" at bounding box center [576, 368] width 6 height 6
checkbox input "false"
click at [571, 385] on button "Checkout" at bounding box center [608, 382] width 228 height 14
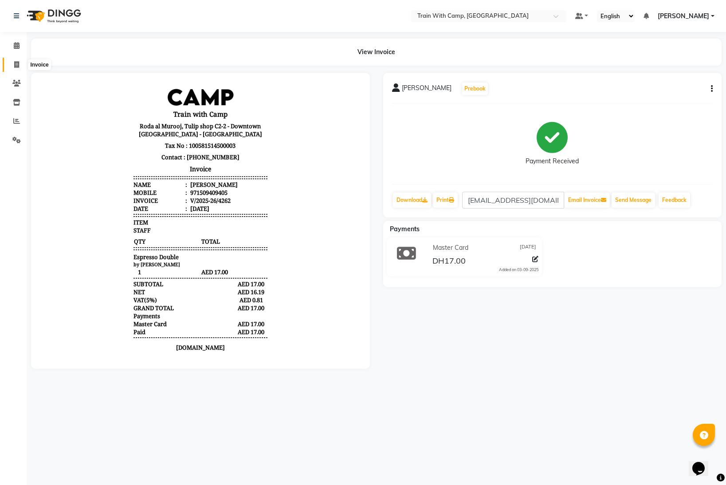
click at [16, 63] on icon at bounding box center [16, 64] width 5 height 7
select select "service"
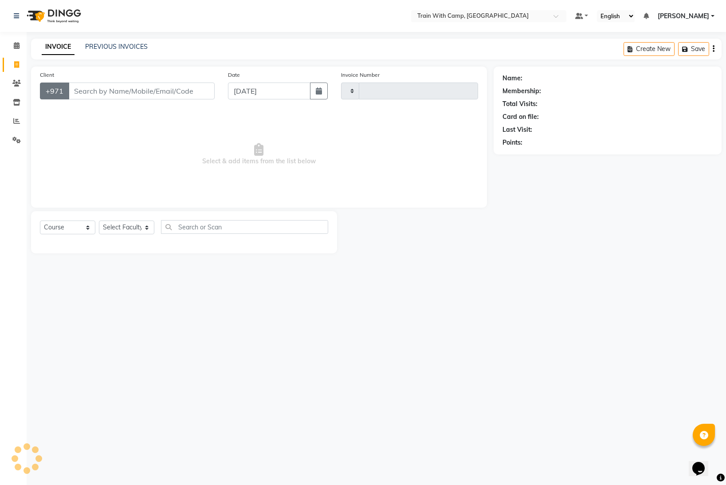
type input "4263"
select select "910"
click at [85, 89] on input "Client" at bounding box center [141, 91] width 146 height 17
select select "14965"
type input "509409405"
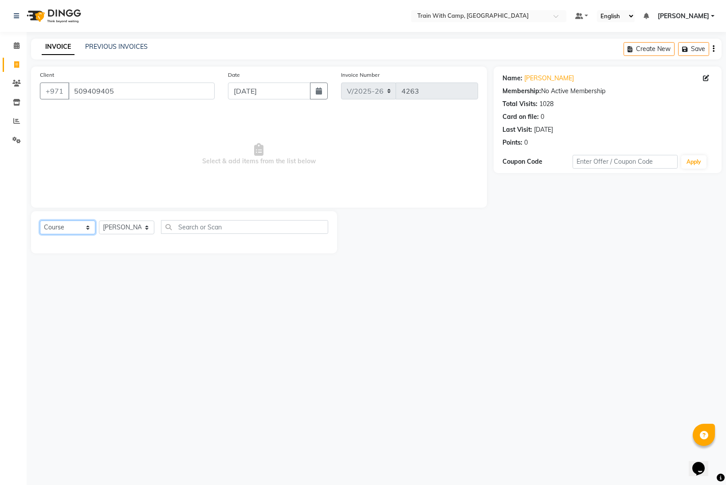
click at [88, 231] on select "Select Course Product Membership Package Voucher Prepaid Gift Card" at bounding box center [67, 228] width 55 height 14
click at [40, 221] on select "Select Course Product Membership Package Voucher Prepaid Gift Card" at bounding box center [67, 228] width 55 height 14
click at [82, 225] on select "Select Course Product Membership Package Voucher Prepaid Gift Card" at bounding box center [67, 228] width 55 height 14
select select "product"
click at [40, 221] on select "Select Course Product Membership Package Voucher Prepaid Gift Card" at bounding box center [67, 228] width 55 height 14
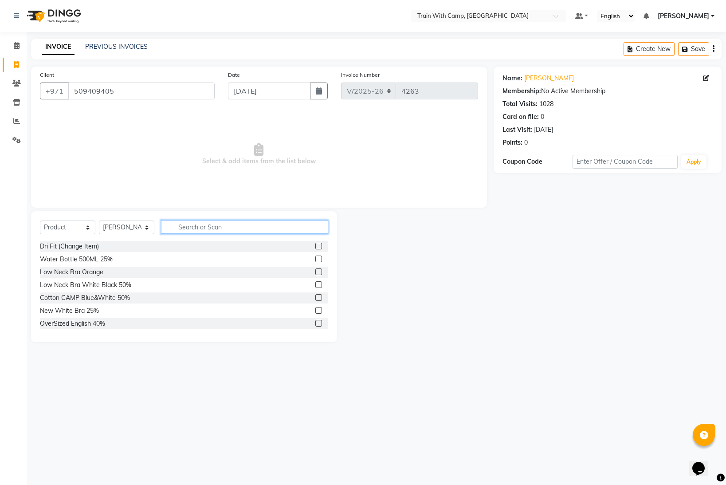
click at [207, 225] on input "text" at bounding box center [244, 227] width 167 height 14
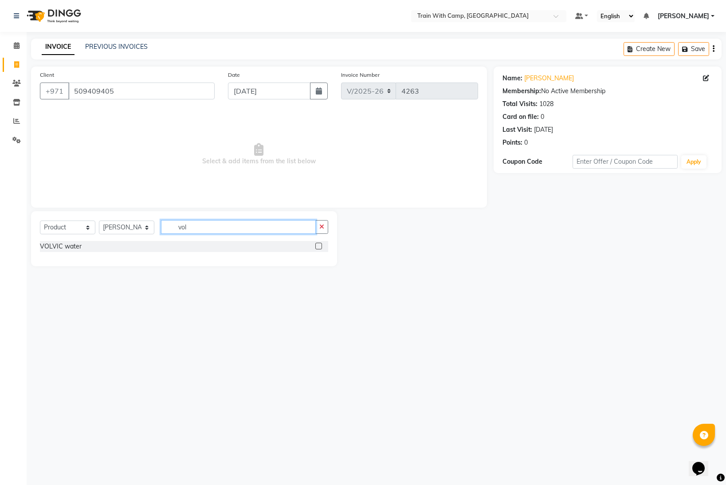
type input "vol"
drag, startPoint x: 319, startPoint y: 248, endPoint x: 315, endPoint y: 246, distance: 4.6
click at [319, 248] on label at bounding box center [318, 246] width 7 height 7
click at [319, 248] on input "checkbox" at bounding box center [318, 247] width 6 height 6
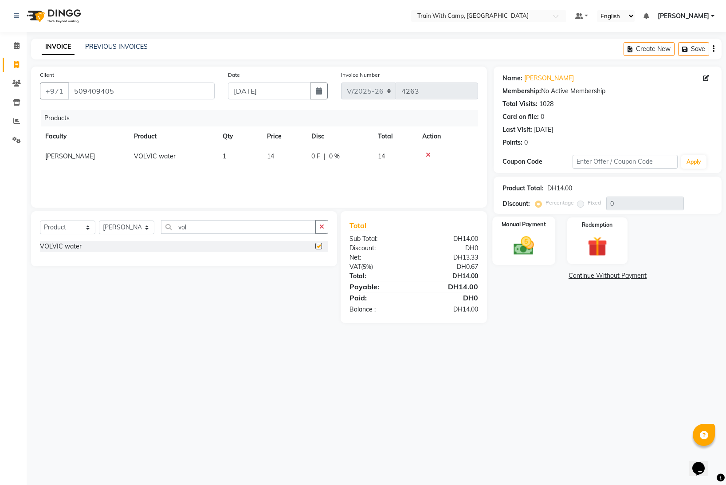
checkbox input "false"
click at [527, 242] on img at bounding box center [524, 246] width 33 height 24
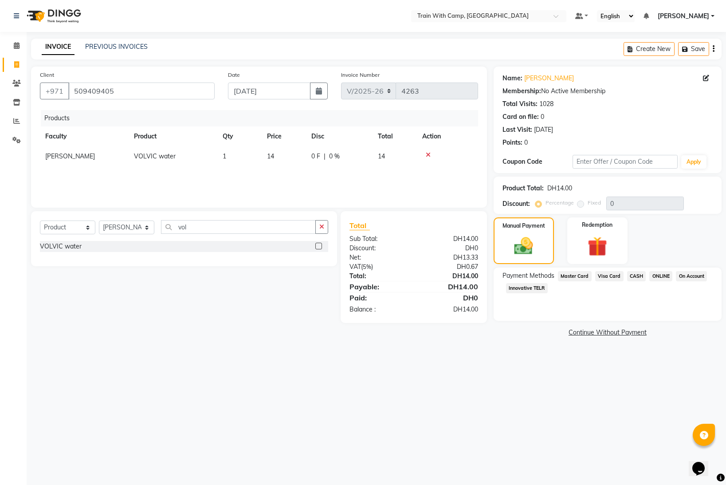
click at [608, 276] on span "Visa Card" at bounding box center [609, 276] width 28 height 10
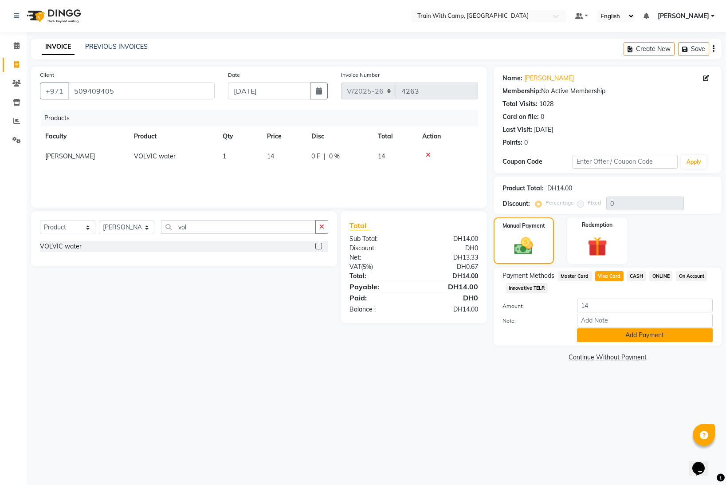
click at [618, 339] on button "Add Payment" at bounding box center [645, 335] width 136 height 14
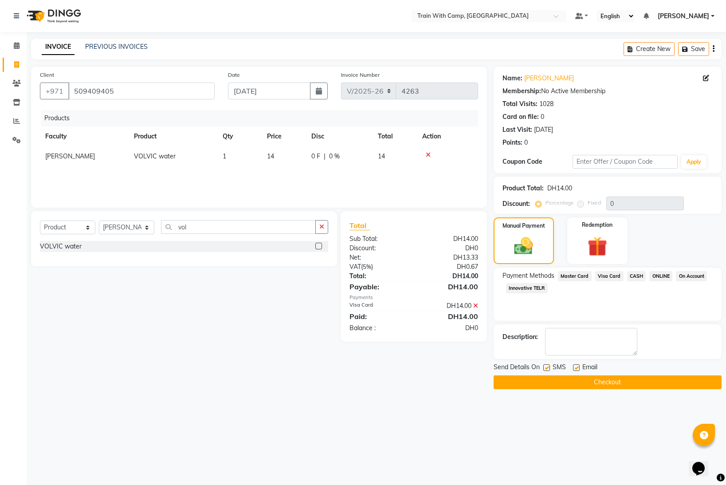
drag, startPoint x: 548, startPoint y: 365, endPoint x: 562, endPoint y: 367, distance: 14.9
click at [548, 365] on label at bounding box center [547, 367] width 7 height 7
click at [548, 365] on input "checkbox" at bounding box center [547, 368] width 6 height 6
checkbox input "false"
click at [575, 367] on label at bounding box center [576, 367] width 7 height 7
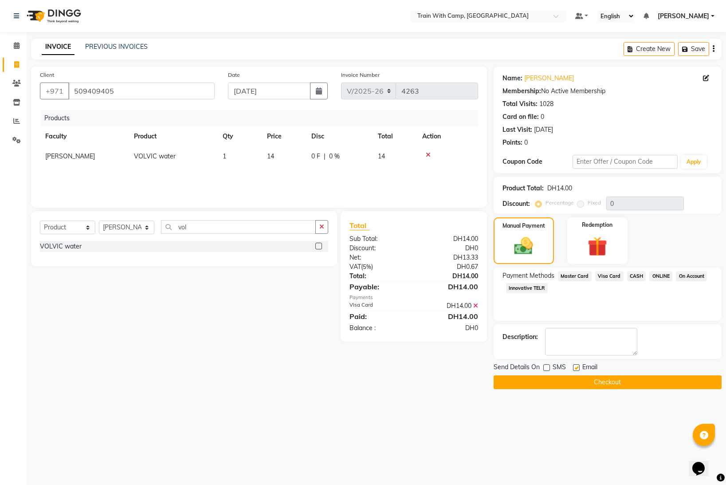
click at [575, 367] on input "checkbox" at bounding box center [576, 368] width 6 height 6
checkbox input "false"
click at [576, 379] on button "Checkout" at bounding box center [608, 382] width 228 height 14
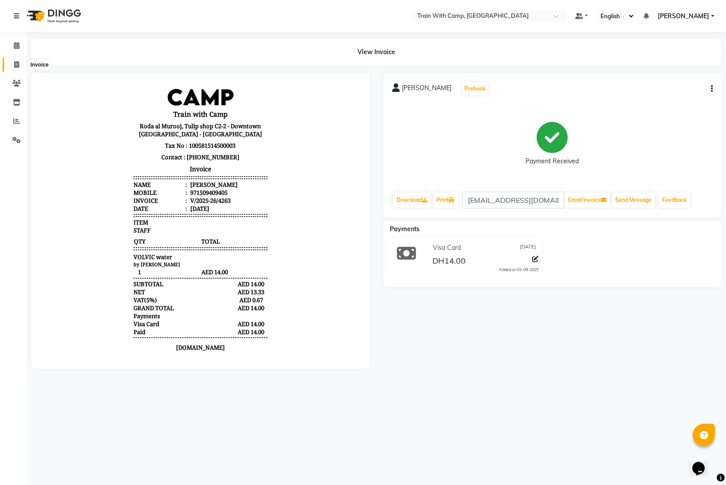
click at [17, 64] on icon at bounding box center [16, 64] width 5 height 7
select select "service"
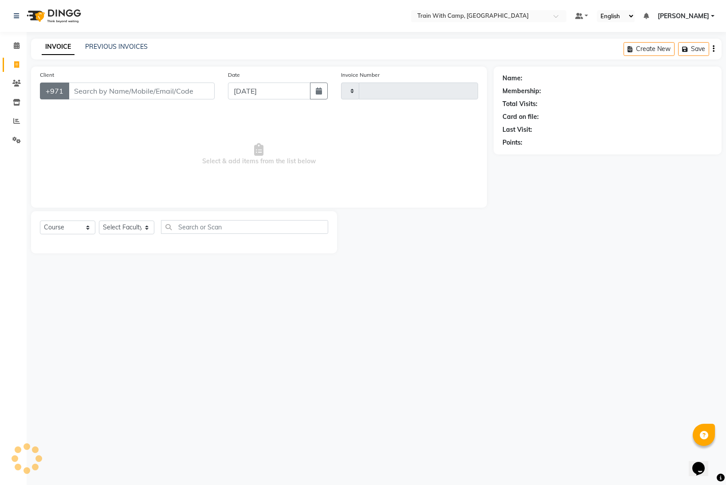
type input "4264"
select select "910"
select select "14965"
click at [103, 94] on input "Client" at bounding box center [141, 91] width 146 height 17
type input "509409405"
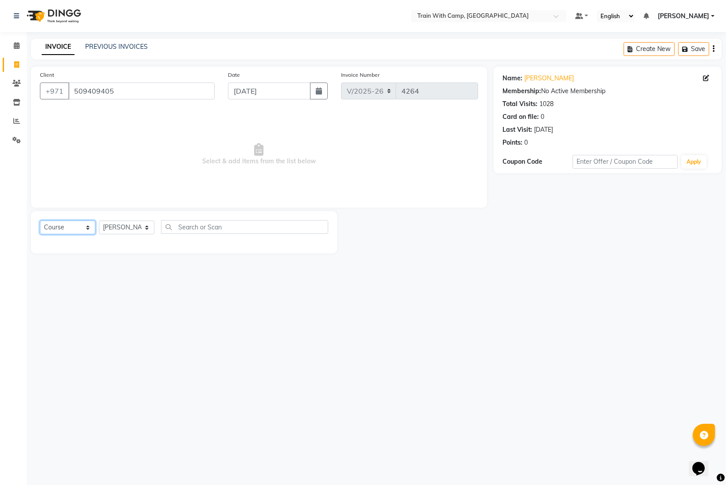
click at [82, 229] on select "Select Course Product Membership Package Voucher Prepaid Gift Card" at bounding box center [67, 228] width 55 height 14
click at [40, 221] on select "Select Course Product Membership Package Voucher Prepaid Gift Card" at bounding box center [67, 228] width 55 height 14
click at [85, 229] on select "Select Course Product Membership Package Voucher Prepaid Gift Card" at bounding box center [67, 228] width 55 height 14
select select "product"
click at [40, 221] on select "Select Course Product Membership Package Voucher Prepaid Gift Card" at bounding box center [67, 228] width 55 height 14
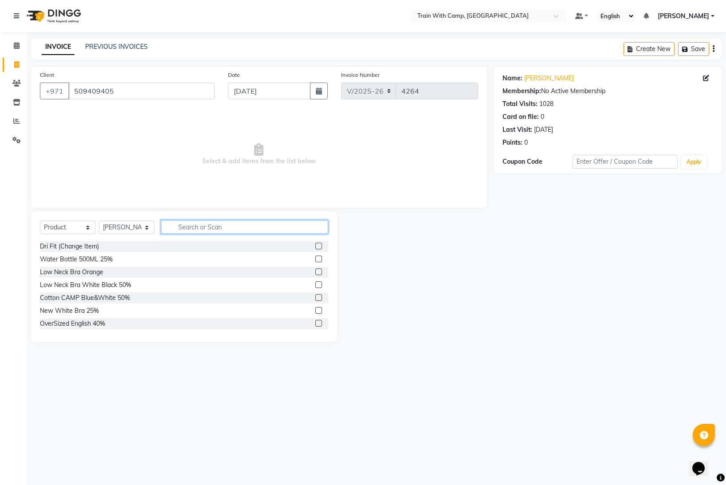
click at [187, 229] on input "text" at bounding box center [244, 227] width 167 height 14
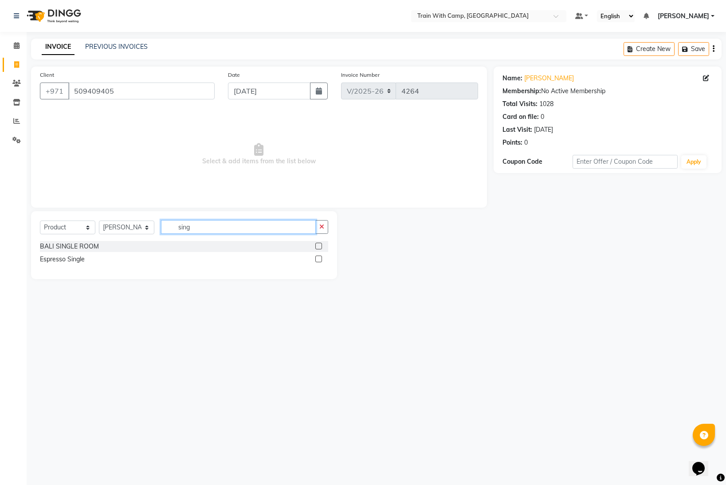
type input "sing"
click at [319, 262] on label at bounding box center [318, 259] width 7 height 7
click at [319, 262] on input "checkbox" at bounding box center [318, 259] width 6 height 6
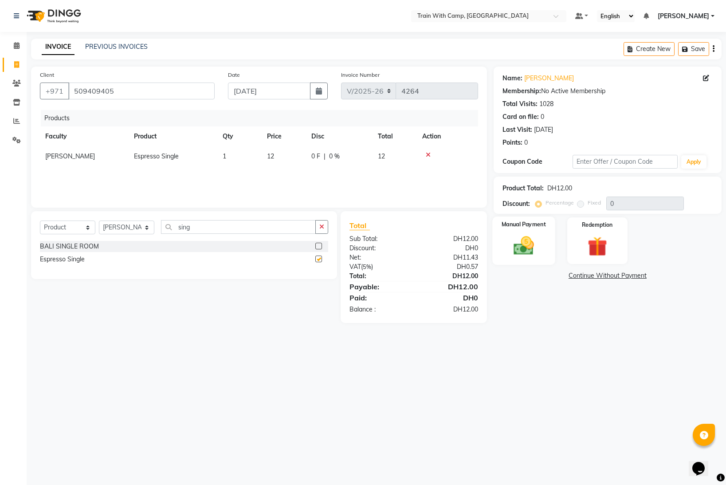
checkbox input "false"
click at [519, 254] on img at bounding box center [524, 246] width 33 height 24
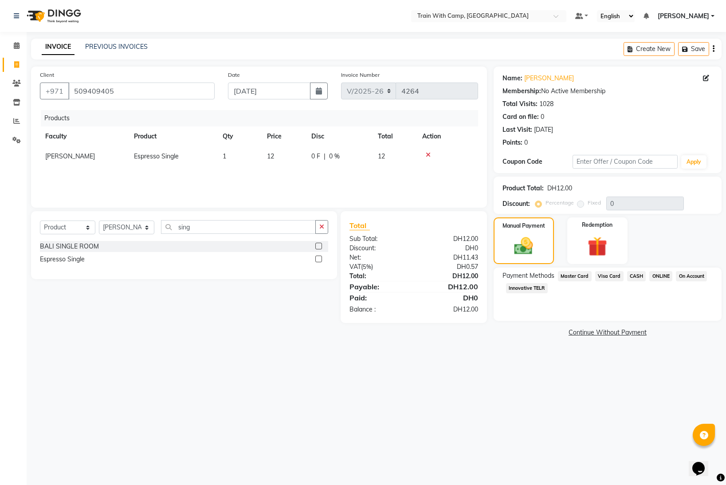
drag, startPoint x: 606, startPoint y: 276, endPoint x: 611, endPoint y: 280, distance: 6.6
click at [607, 277] on span "Visa Card" at bounding box center [609, 276] width 28 height 10
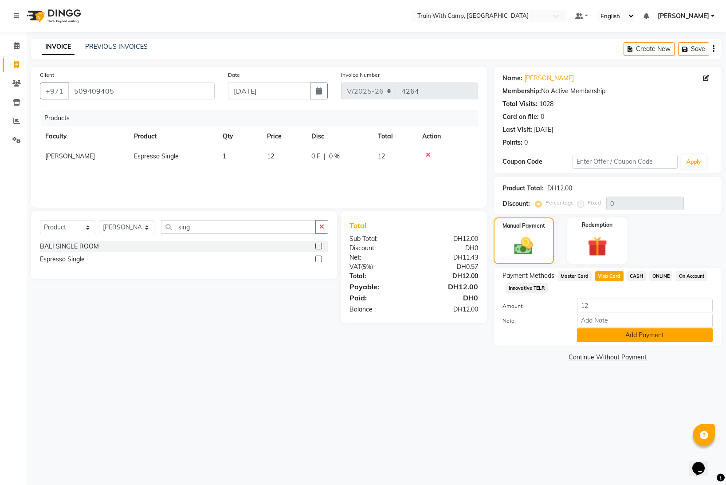
click at [601, 334] on button "Add Payment" at bounding box center [645, 335] width 136 height 14
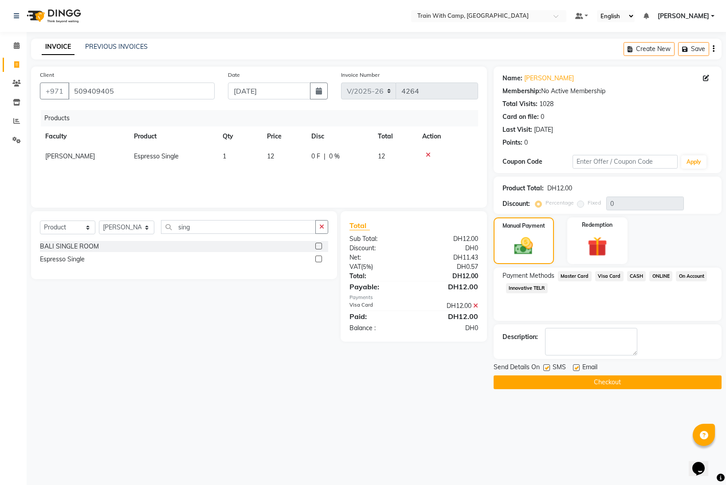
click at [547, 369] on label at bounding box center [547, 367] width 7 height 7
click at [547, 369] on input "checkbox" at bounding box center [547, 368] width 6 height 6
checkbox input "false"
click at [578, 367] on label at bounding box center [576, 367] width 7 height 7
click at [578, 367] on input "checkbox" at bounding box center [576, 368] width 6 height 6
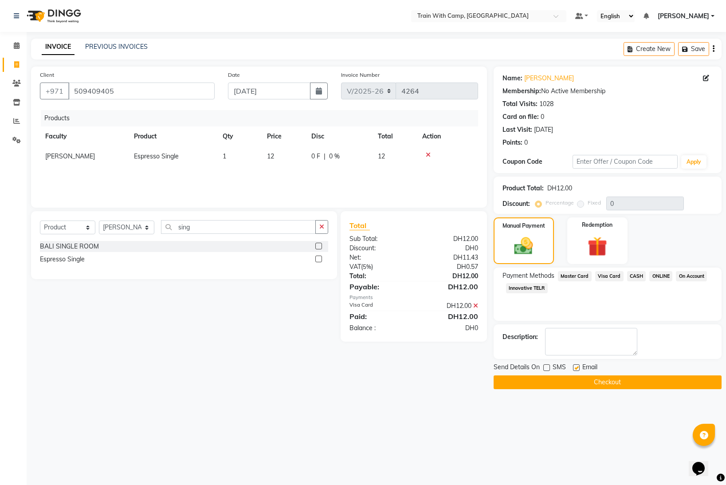
checkbox input "false"
click at [576, 382] on button "Checkout" at bounding box center [608, 382] width 228 height 14
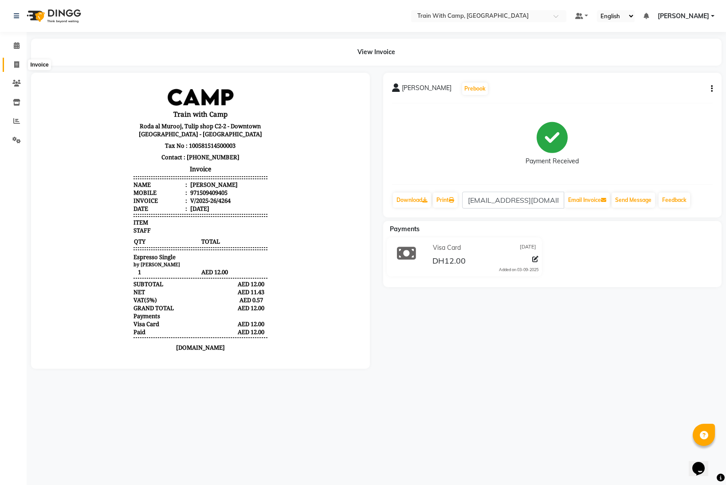
click at [16, 64] on icon at bounding box center [16, 64] width 5 height 7
select select "910"
select select "service"
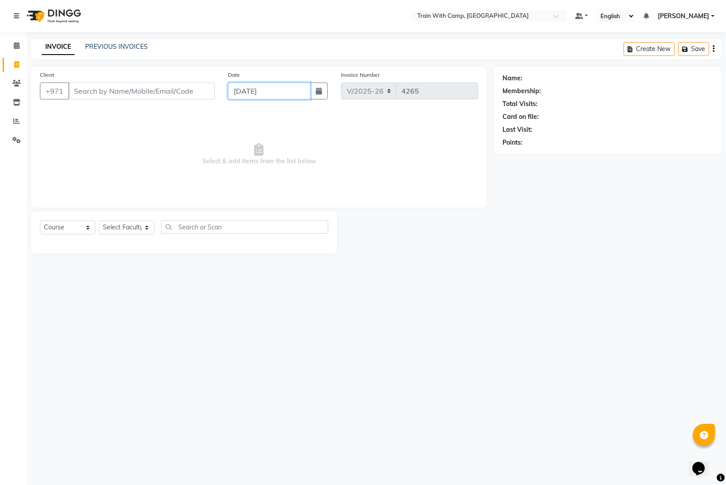
click at [296, 99] on input "[DATE]" at bounding box center [269, 91] width 82 height 17
select select "9"
select select "2025"
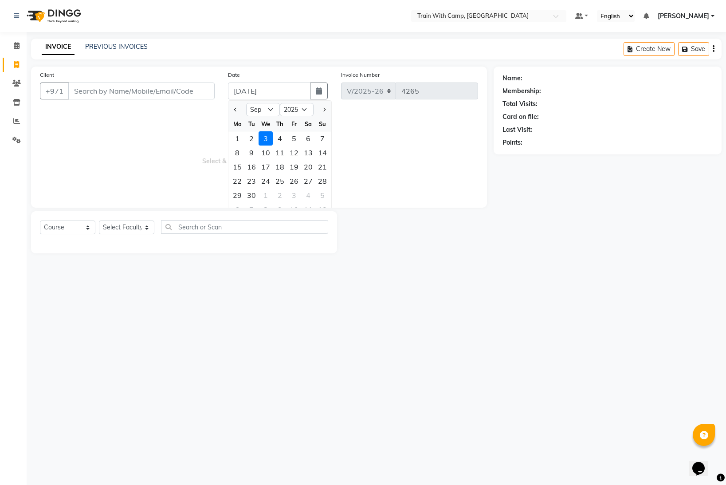
select select "14965"
click at [251, 138] on div "2" at bounding box center [251, 138] width 14 height 14
type input "02-09-2025"
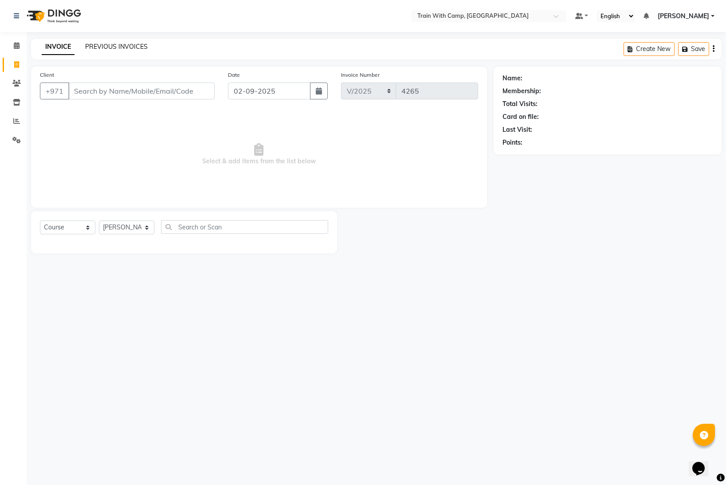
click at [108, 46] on link "PREVIOUS INVOICES" at bounding box center [116, 47] width 63 height 8
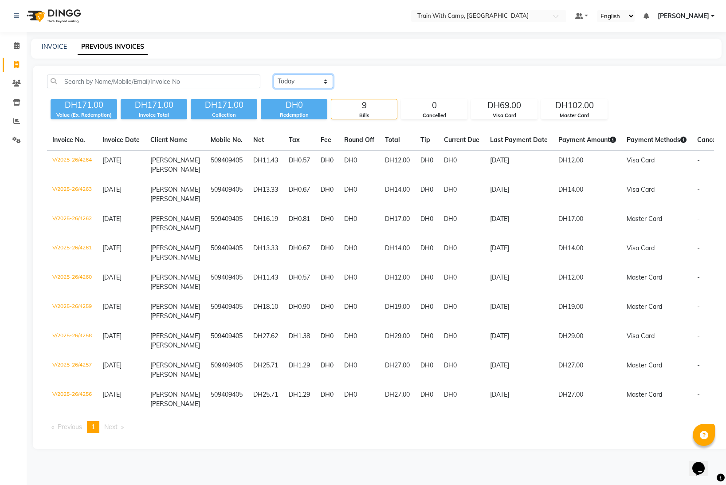
click at [323, 79] on select "[DATE] [DATE] Custom Range" at bounding box center [303, 82] width 59 height 14
select select "[DATE]"
click at [274, 75] on select "[DATE] [DATE] Custom Range" at bounding box center [303, 82] width 59 height 14
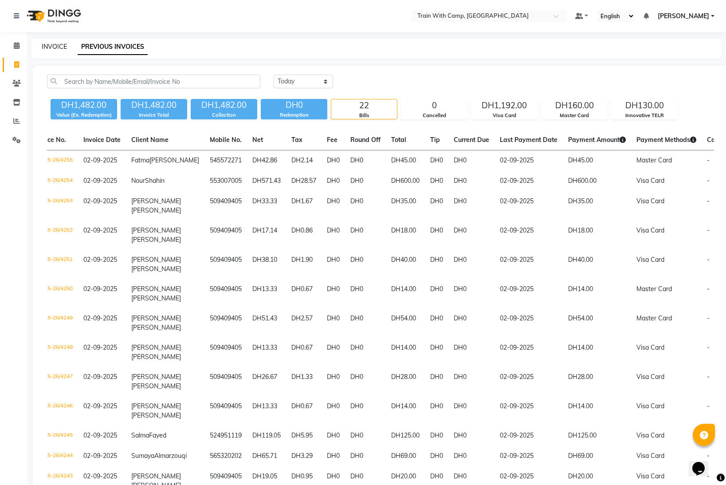
click at [49, 46] on link "INVOICE" at bounding box center [54, 47] width 25 height 8
select select "service"
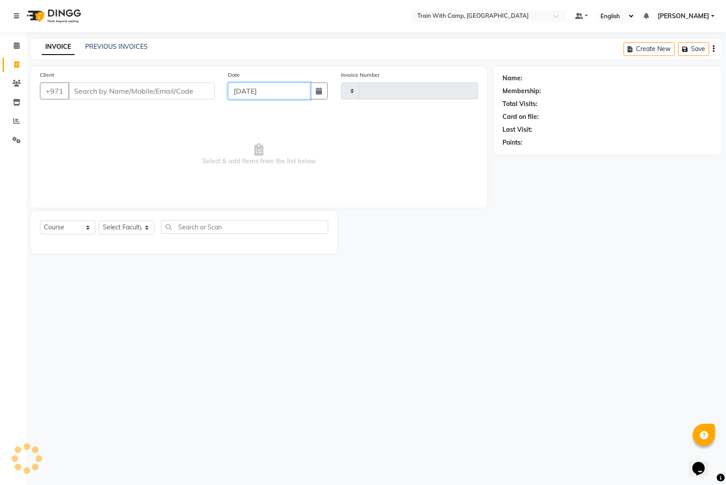
click at [244, 94] on input "[DATE]" at bounding box center [269, 91] width 82 height 17
select select "9"
select select "2025"
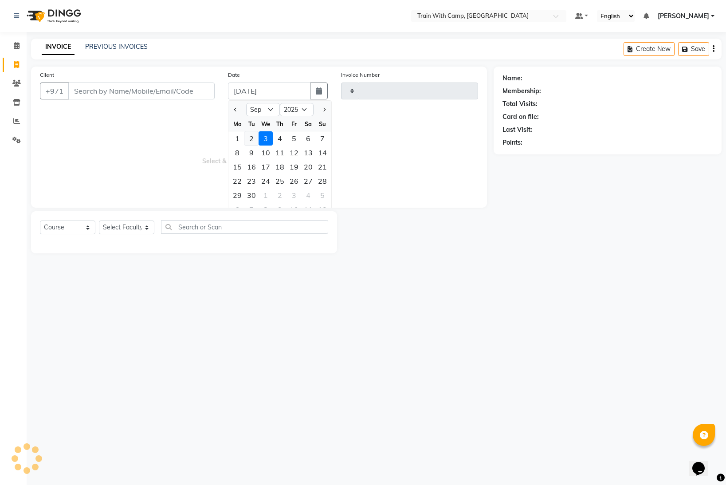
click at [250, 139] on div "2" at bounding box center [251, 138] width 14 height 14
type input "02-09-2025"
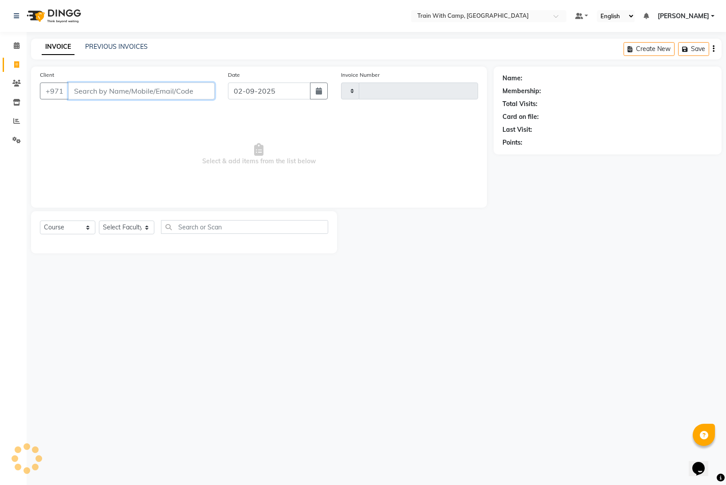
click at [125, 90] on input "Client" at bounding box center [141, 91] width 146 height 17
paste input "[PERSON_NAME]"
drag, startPoint x: 124, startPoint y: 92, endPoint x: 71, endPoint y: 91, distance: 52.4
click at [71, 91] on input "[PERSON_NAME]" at bounding box center [118, 91] width 101 height 17
type input "aljasim"
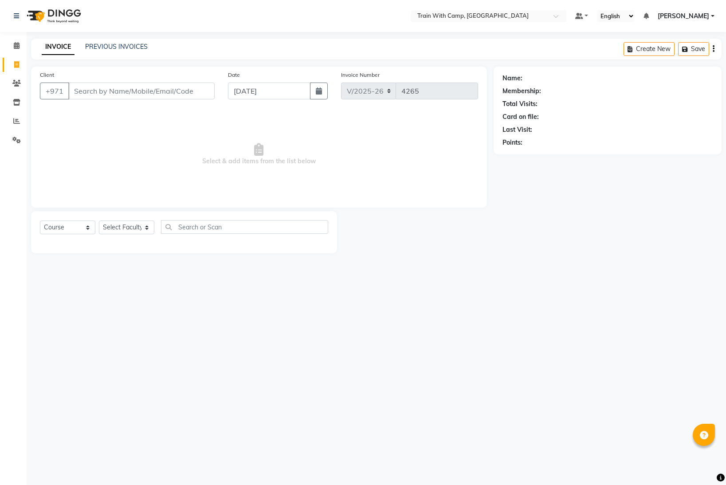
select select "910"
select select "service"
select select "14965"
click at [126, 88] on input "Client" at bounding box center [141, 91] width 146 height 17
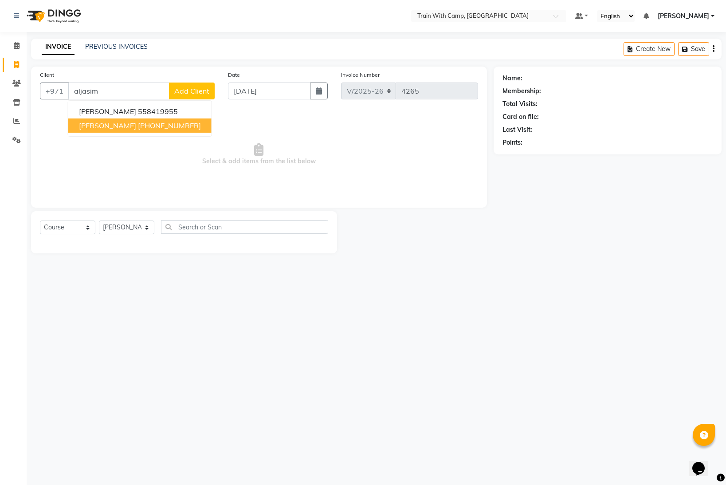
click at [138, 126] on ngb-highlight "+973 66336661" at bounding box center [169, 125] width 63 height 9
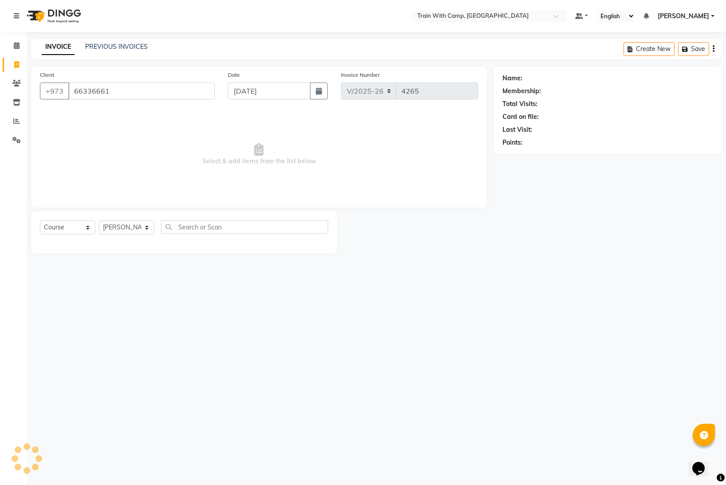
type input "66336661"
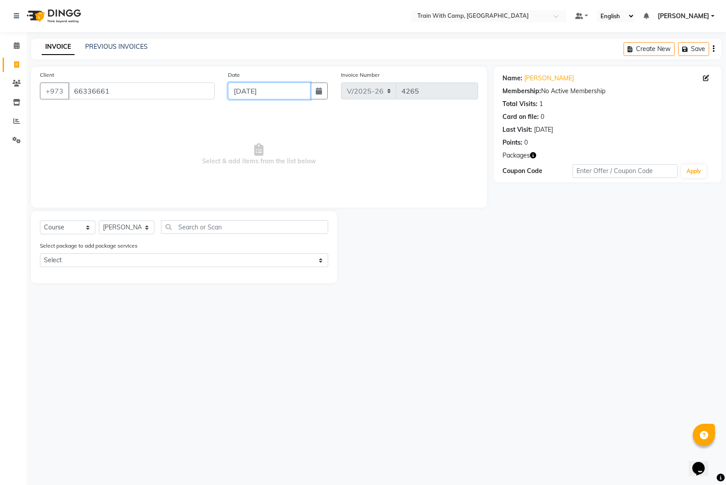
click at [262, 95] on input "[DATE]" at bounding box center [269, 91] width 82 height 17
select select "9"
select select "2025"
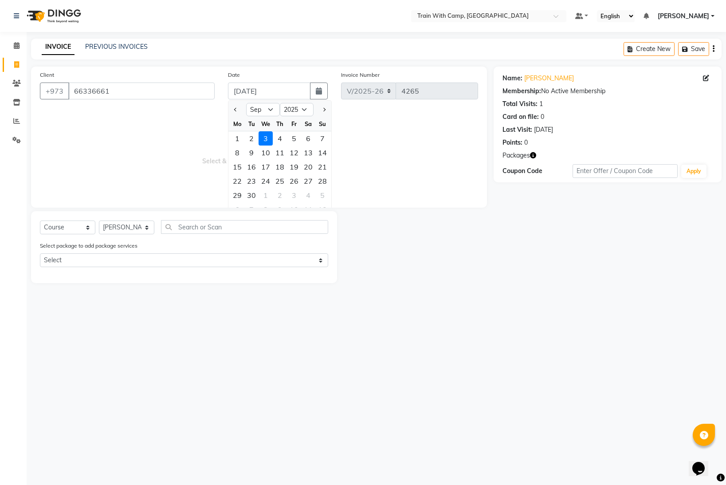
click at [251, 141] on div "2" at bounding box center [251, 138] width 14 height 14
type input "02-09-2025"
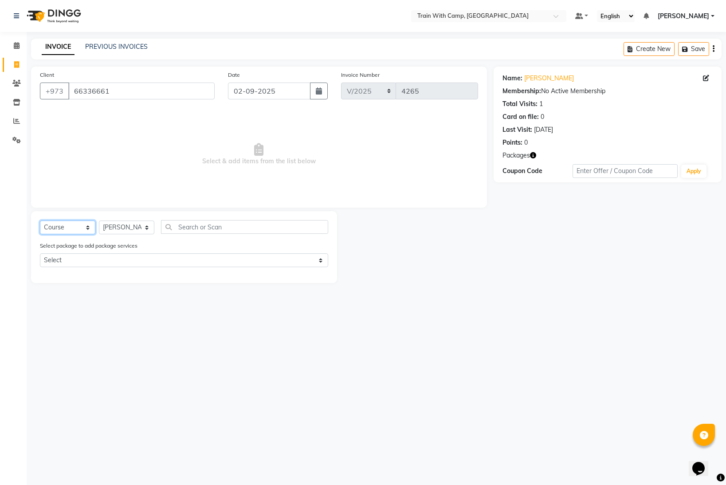
click at [85, 228] on select "Select Course Product Membership Package Voucher Prepaid Gift Card" at bounding box center [67, 228] width 55 height 14
select select "package"
click at [40, 221] on select "Select Course Product Membership Package Voucher Prepaid Gift Card" at bounding box center [67, 228] width 55 height 14
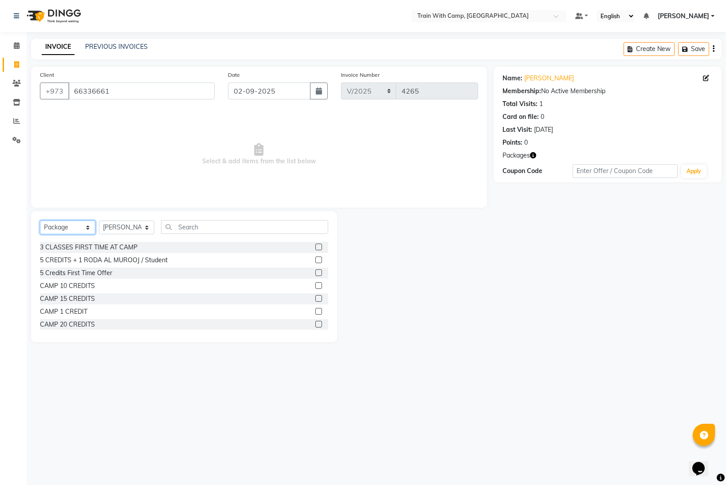
scroll to position [28, 0]
click at [316, 308] on label at bounding box center [318, 308] width 7 height 7
click at [316, 308] on input "checkbox" at bounding box center [318, 309] width 6 height 6
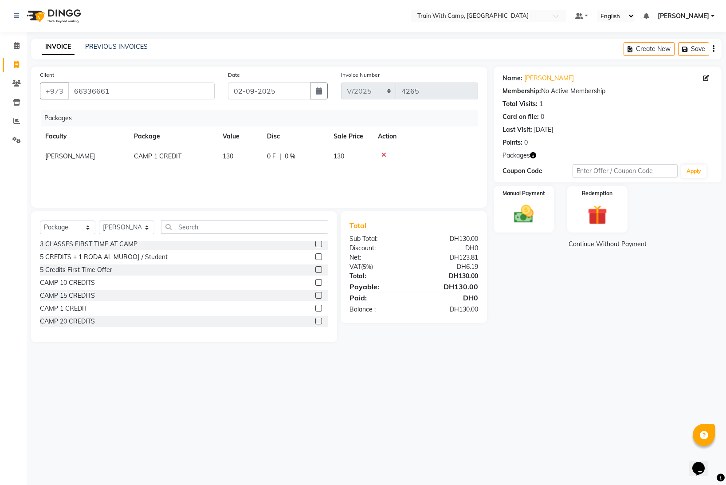
click at [318, 308] on label at bounding box center [318, 308] width 7 height 7
click at [318, 308] on input "checkbox" at bounding box center [318, 309] width 6 height 6
checkbox input "false"
click at [523, 209] on img at bounding box center [524, 214] width 33 height 24
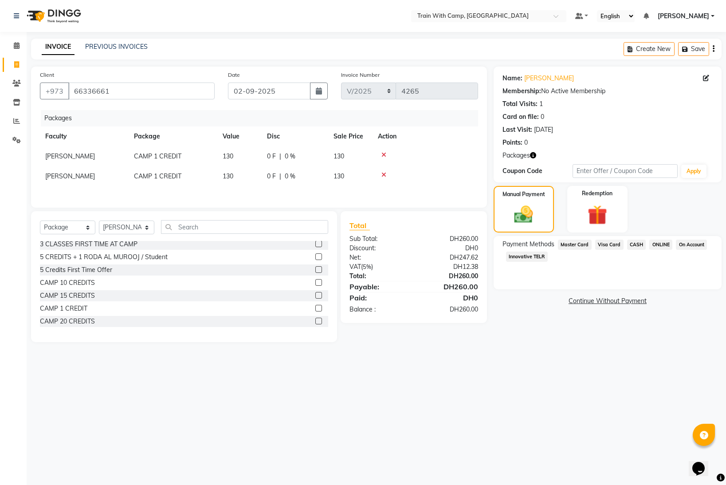
click at [521, 257] on span "Innovative TELR" at bounding box center [527, 257] width 42 height 10
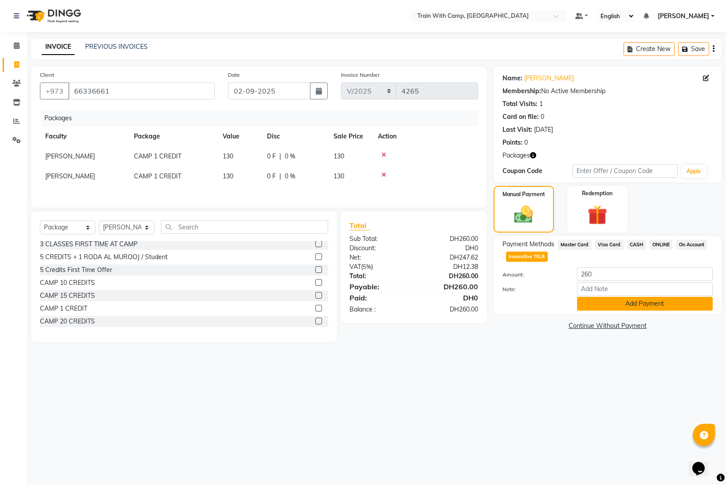
click at [591, 306] on button "Add Payment" at bounding box center [645, 304] width 136 height 14
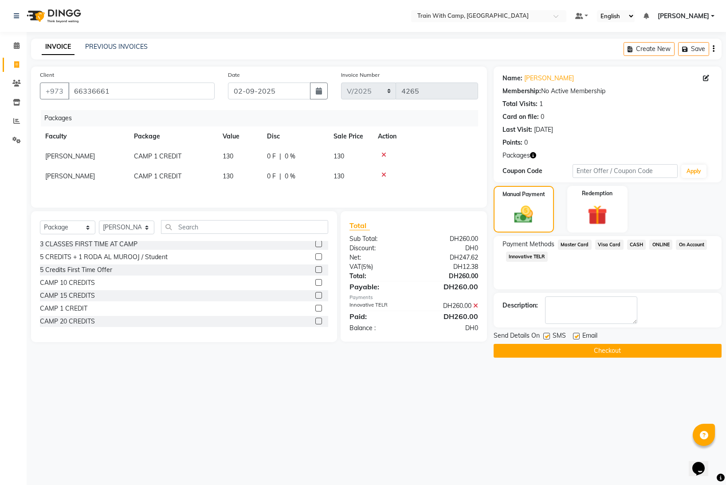
drag, startPoint x: 545, startPoint y: 338, endPoint x: 561, endPoint y: 338, distance: 16.0
click at [546, 338] on label at bounding box center [547, 336] width 7 height 7
click at [546, 338] on input "checkbox" at bounding box center [547, 337] width 6 height 6
checkbox input "false"
click at [576, 337] on label at bounding box center [576, 336] width 7 height 7
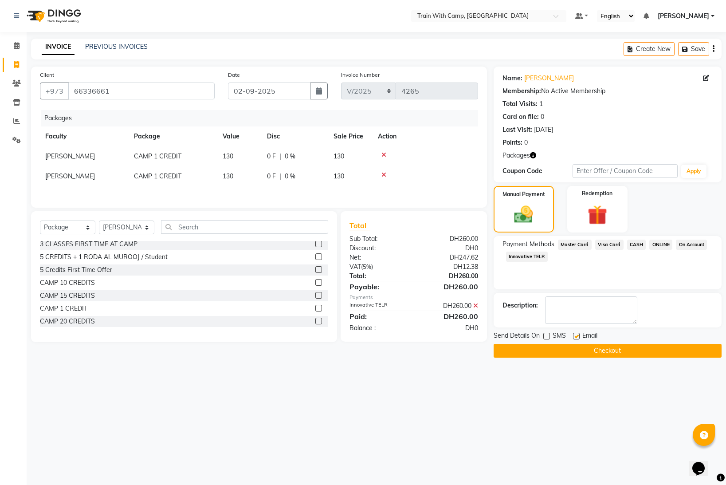
click at [576, 337] on input "checkbox" at bounding box center [576, 337] width 6 height 6
checkbox input "false"
click at [567, 347] on button "Checkout" at bounding box center [608, 351] width 228 height 14
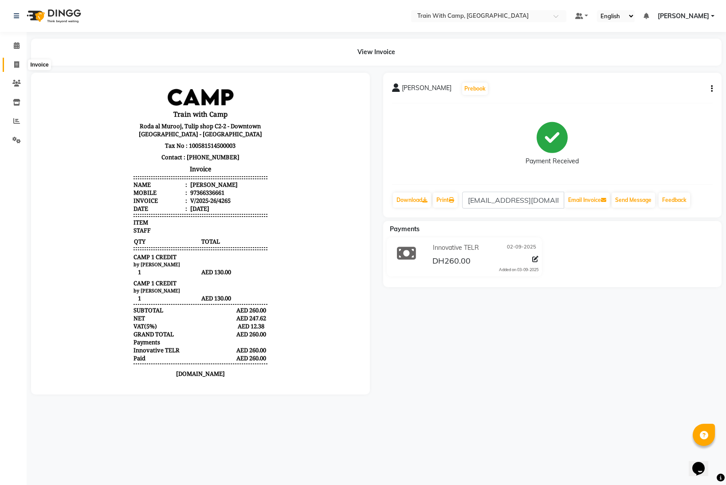
click at [13, 63] on span at bounding box center [17, 65] width 16 height 10
select select "service"
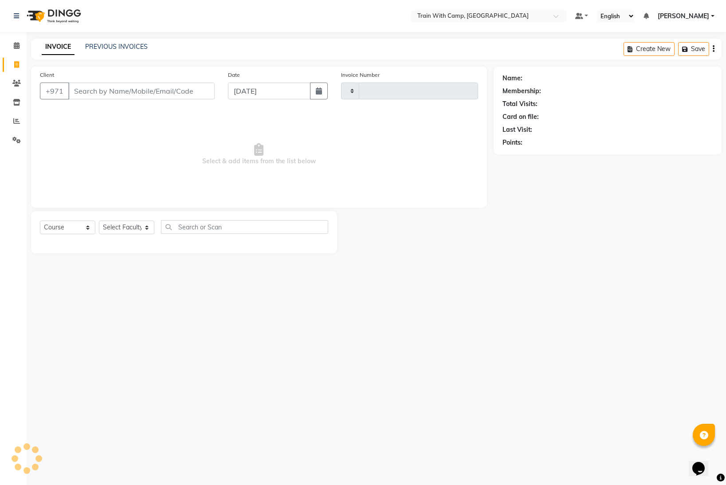
type input "4266"
select select "910"
select select "14965"
